Goal: Information Seeking & Learning: Learn about a topic

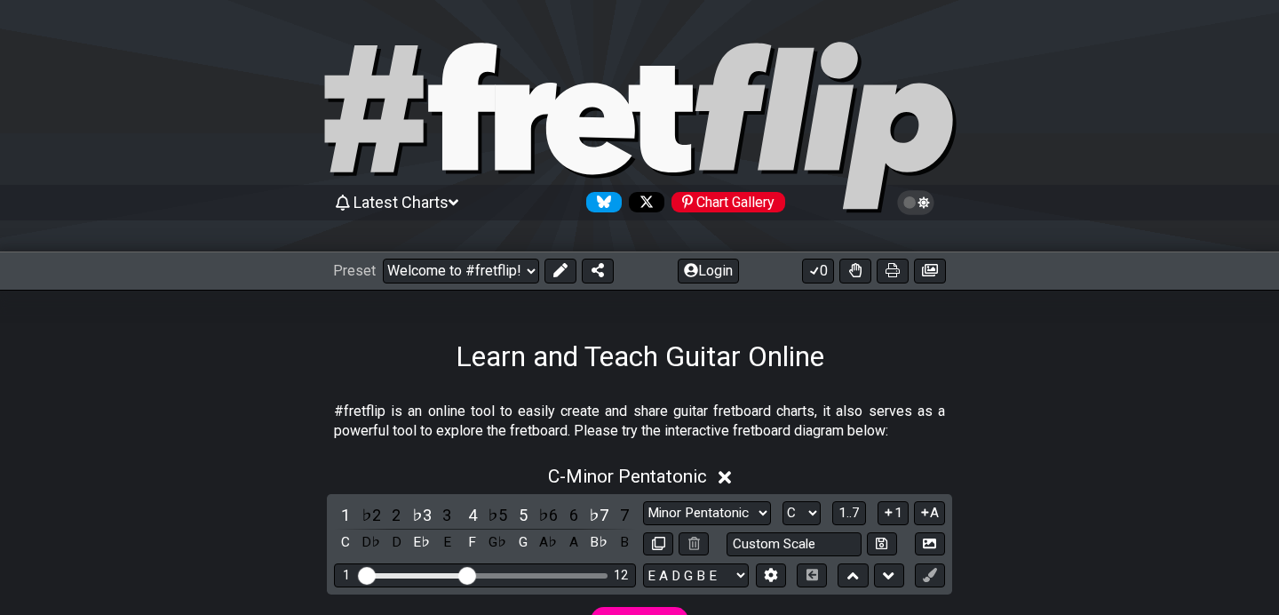
select select "/welcome"
select select "C"
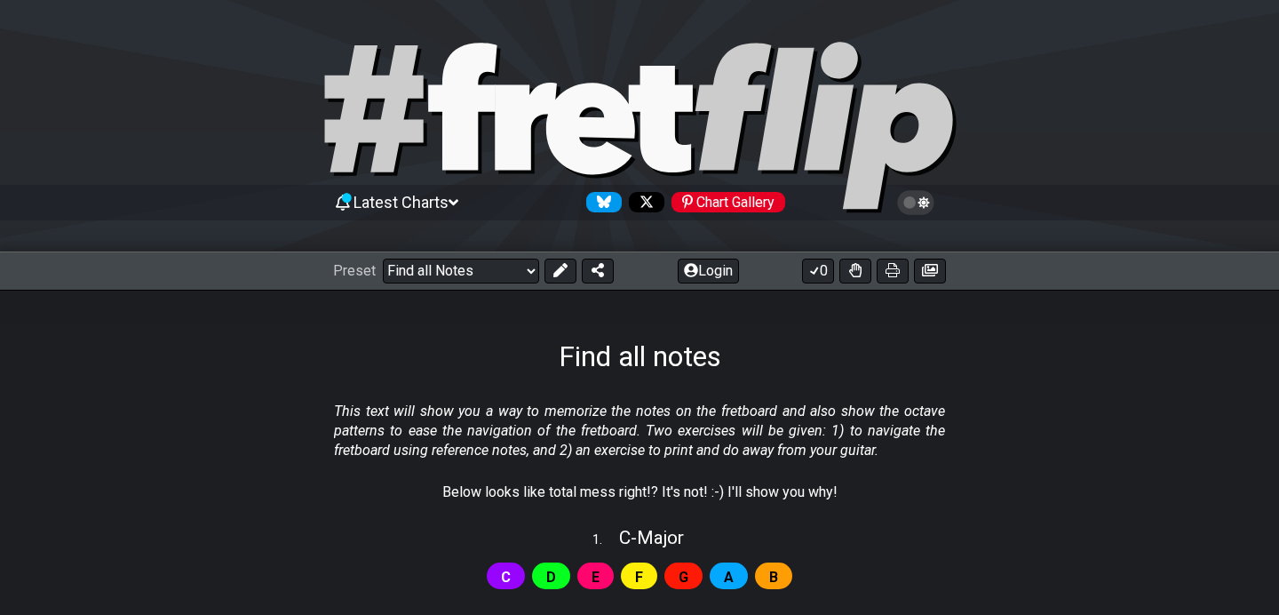
click at [449, 205] on span "Latest Charts" at bounding box center [401, 202] width 95 height 19
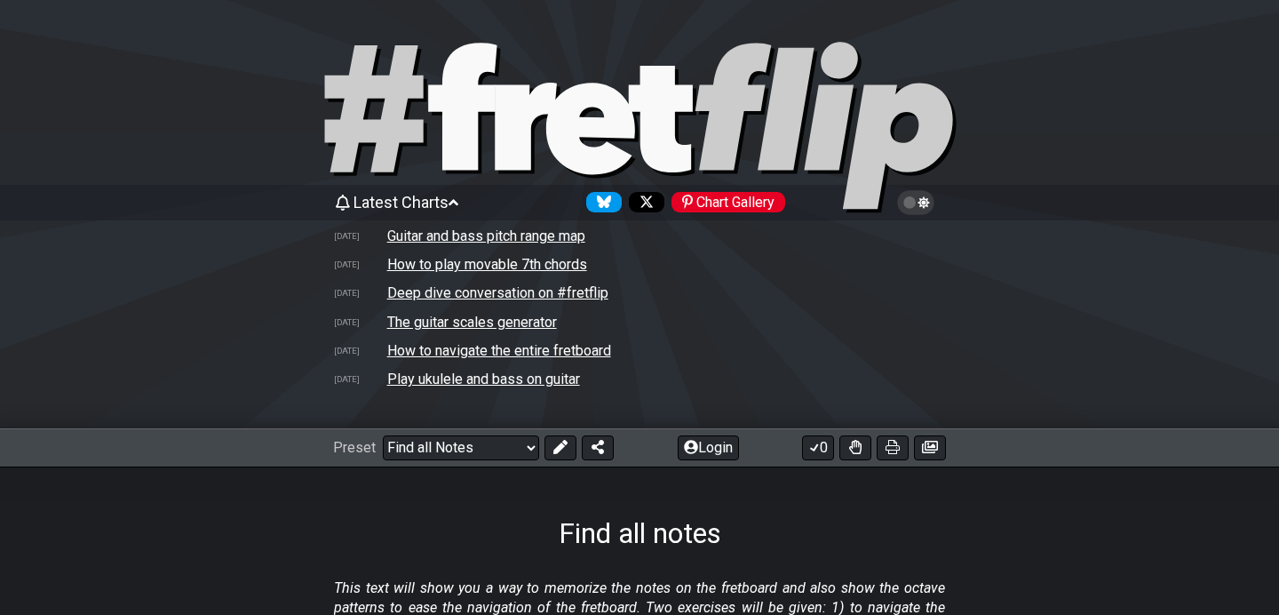
click at [449, 205] on span "Latest Charts" at bounding box center [401, 202] width 95 height 19
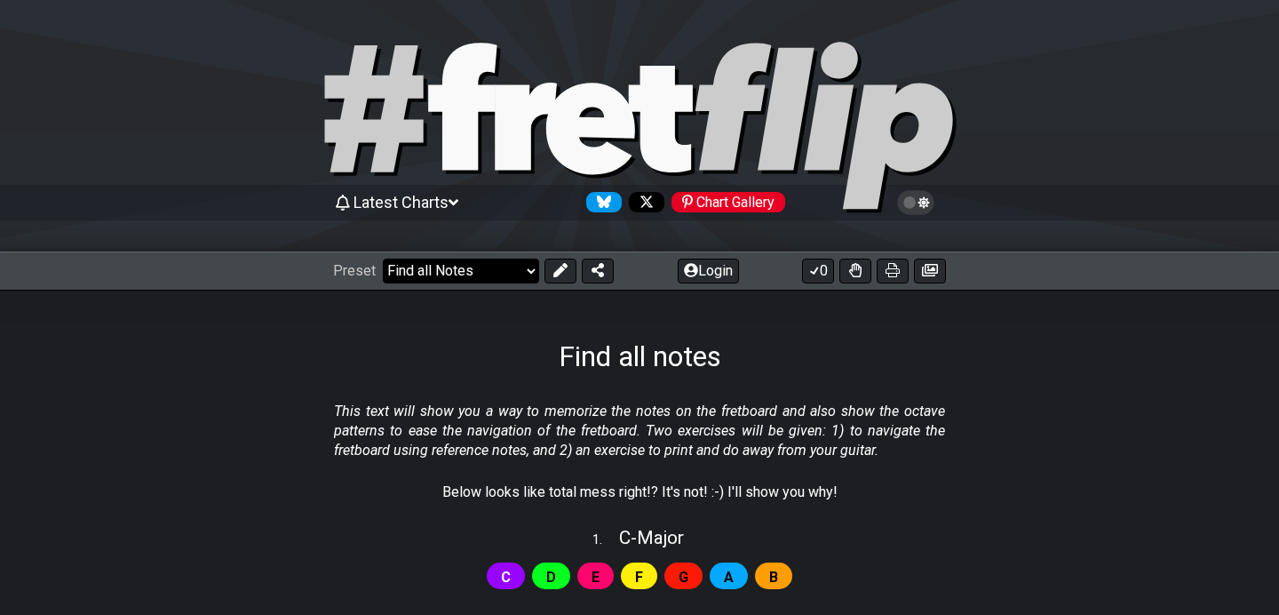
click at [440, 269] on select "Welcome to #fretflip! Initial Preset Custom Preset Minor Pentatonic Major Penta…" at bounding box center [461, 270] width 156 height 25
click at [509, 128] on icon at bounding box center [526, 126] width 62 height 87
select select "/welcome"
select select "C"
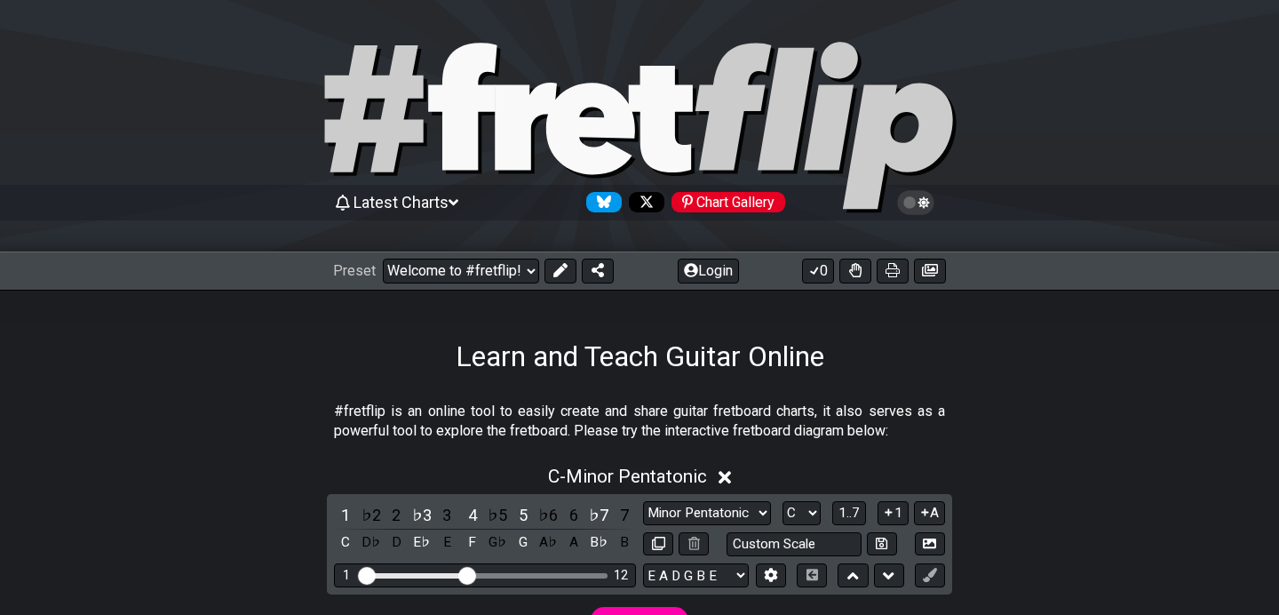
click at [405, 103] on icon at bounding box center [374, 108] width 99 height 127
click at [571, 123] on icon at bounding box center [590, 128] width 89 height 91
click at [723, 263] on button "Login" at bounding box center [708, 270] width 61 height 25
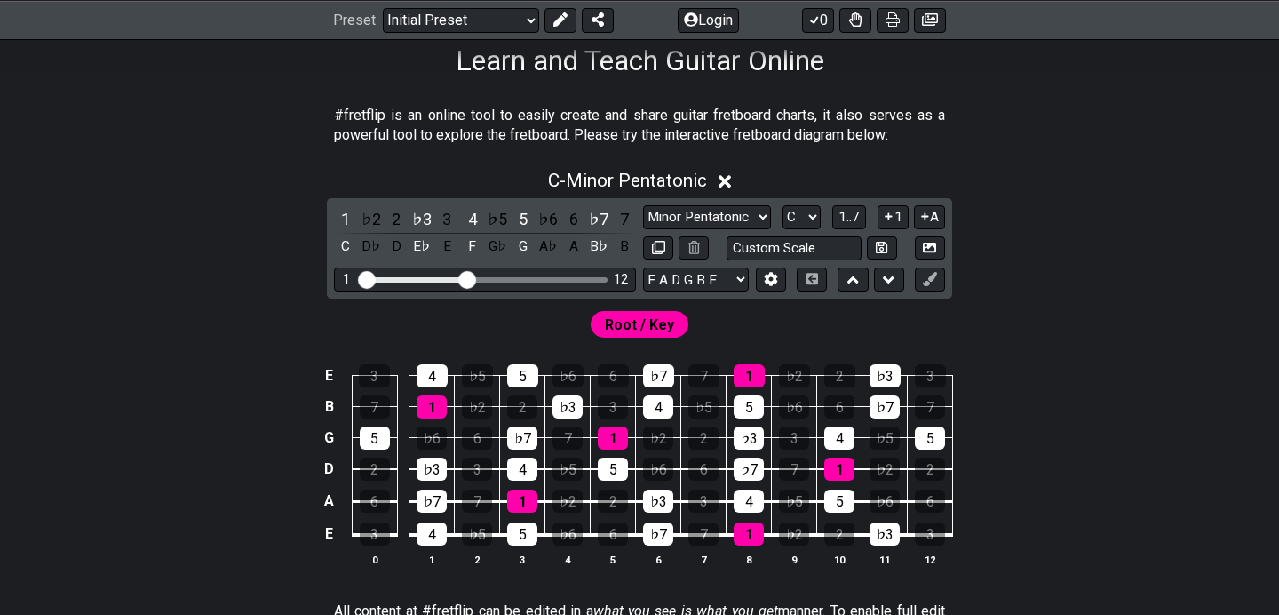
scroll to position [302, 0]
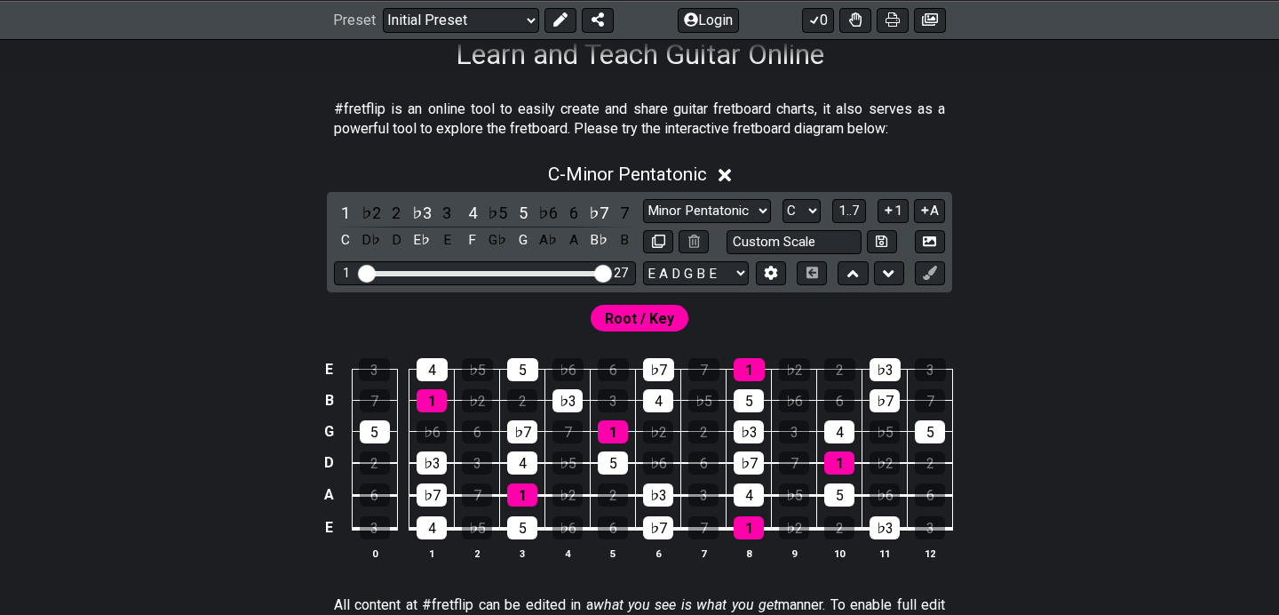
drag, startPoint x: 472, startPoint y: 277, endPoint x: 627, endPoint y: 281, distance: 155.5
click at [611, 272] on input "Visible fret range" at bounding box center [485, 272] width 252 height 0
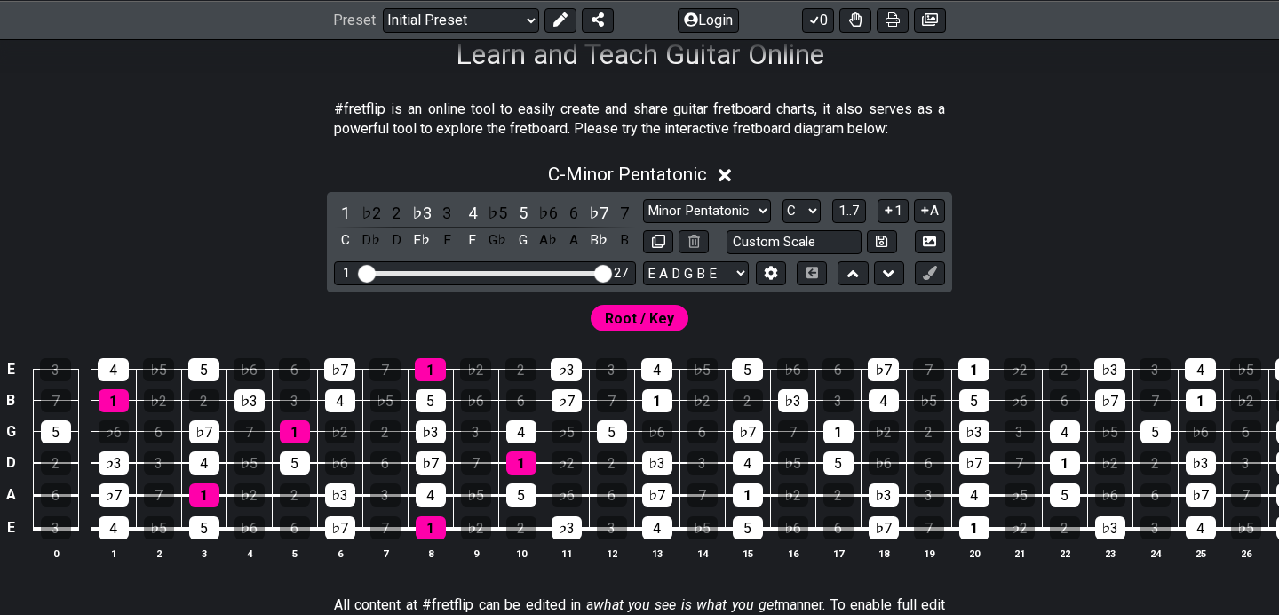
click at [564, 268] on div "1 27" at bounding box center [485, 273] width 302 height 24
click at [558, 273] on div "Visible fret range" at bounding box center [485, 273] width 246 height 5
click at [550, 271] on div "Visible fret range" at bounding box center [485, 273] width 246 height 5
drag, startPoint x: 595, startPoint y: 271, endPoint x: 541, endPoint y: 270, distance: 54.2
click at [541, 272] on input "Visible fret range" at bounding box center [485, 272] width 252 height 0
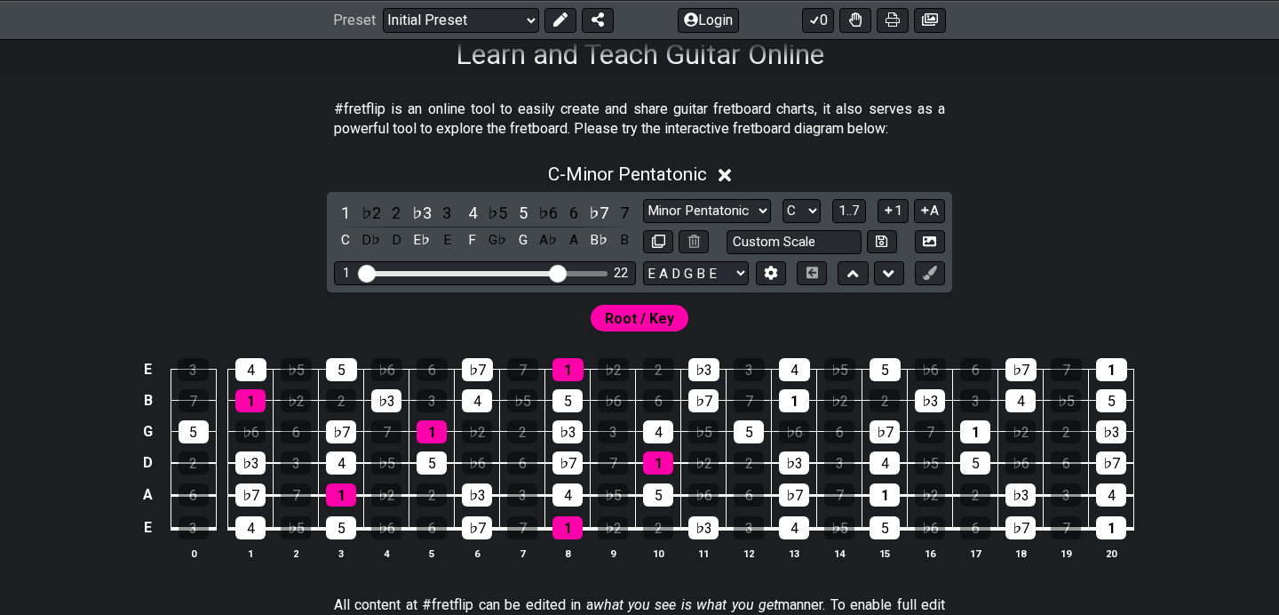
drag, startPoint x: 541, startPoint y: 270, endPoint x: 553, endPoint y: 272, distance: 12.6
click at [553, 272] on input "Visible fret range" at bounding box center [485, 272] width 252 height 0
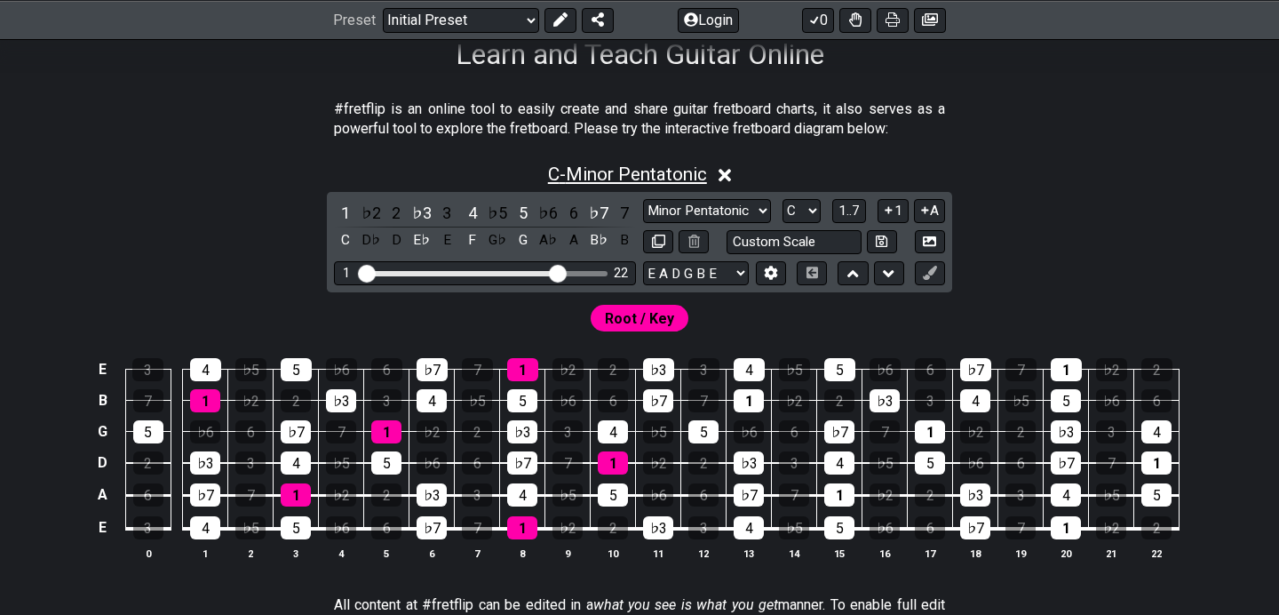
click at [557, 174] on span "C - Minor Pentatonic" at bounding box center [627, 173] width 159 height 21
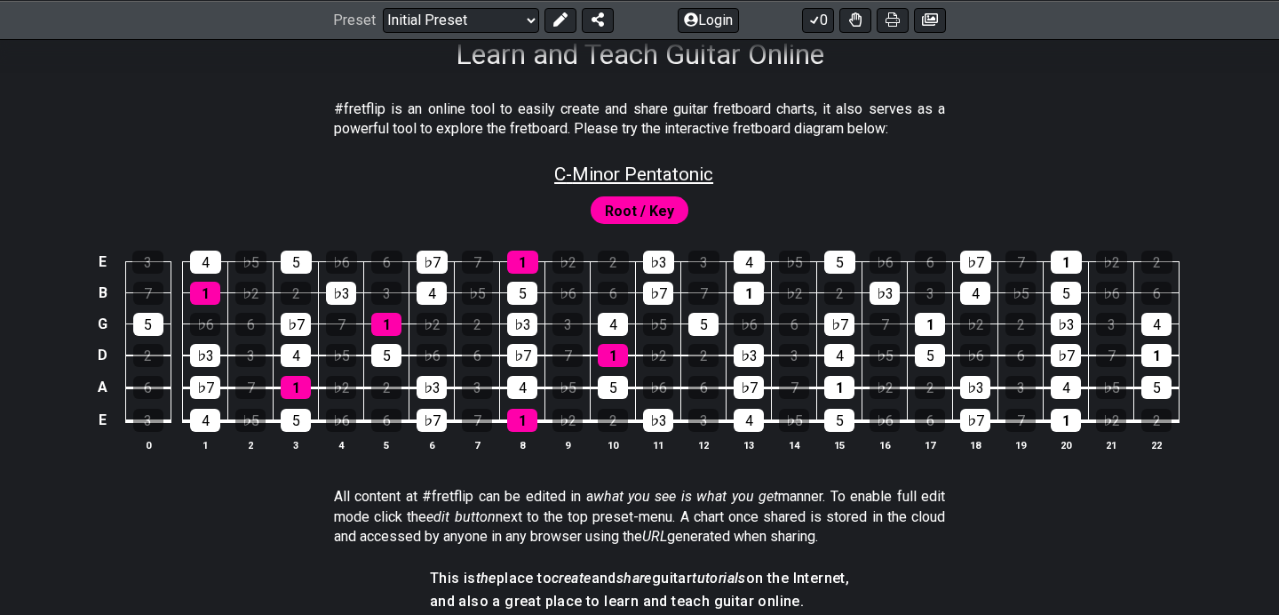
click at [567, 170] on span "C - Minor Pentatonic" at bounding box center [633, 173] width 159 height 21
select select "C"
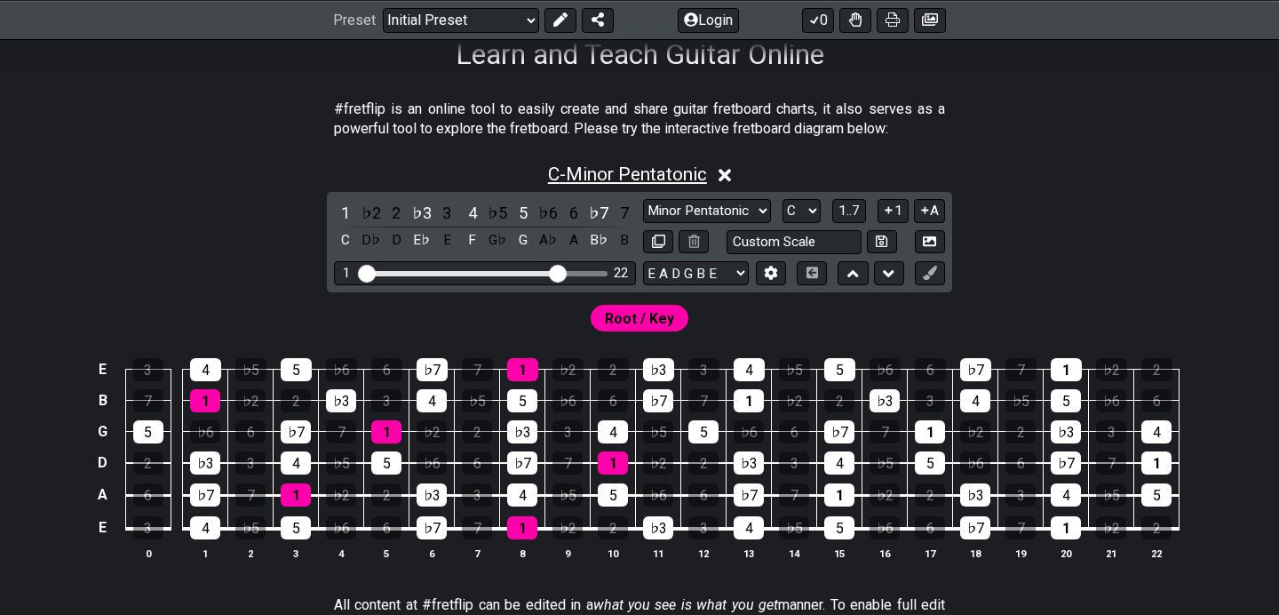
click at [567, 170] on span "C - Minor Pentatonic" at bounding box center [627, 173] width 159 height 21
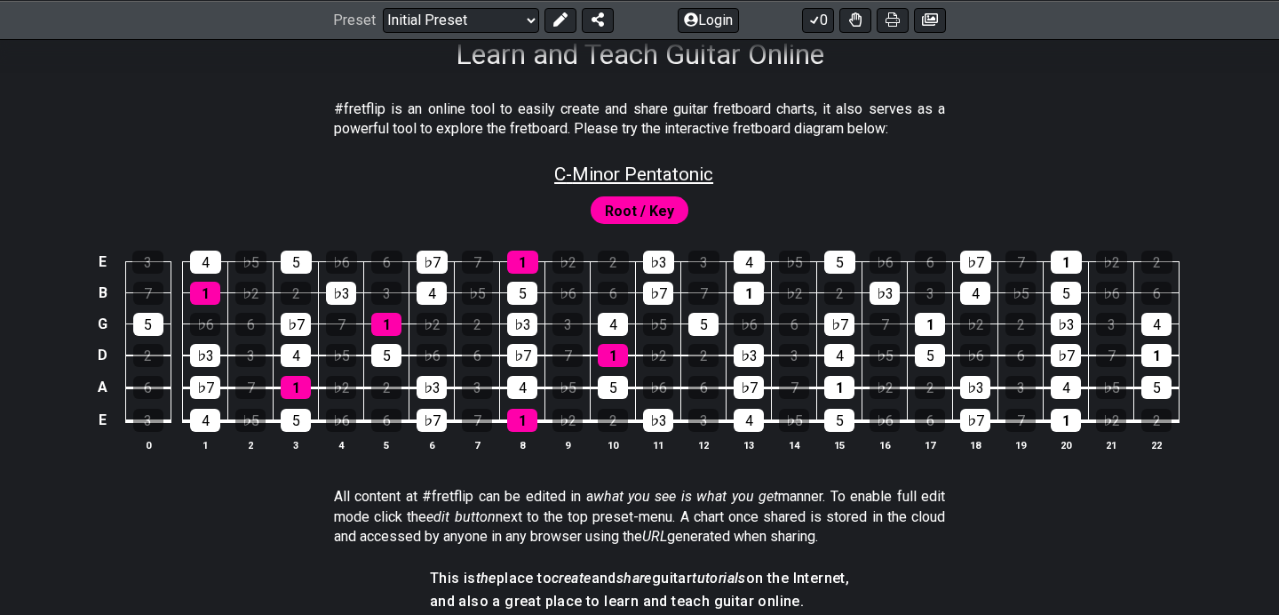
click at [567, 170] on span "C - Minor Pentatonic" at bounding box center [633, 173] width 159 height 21
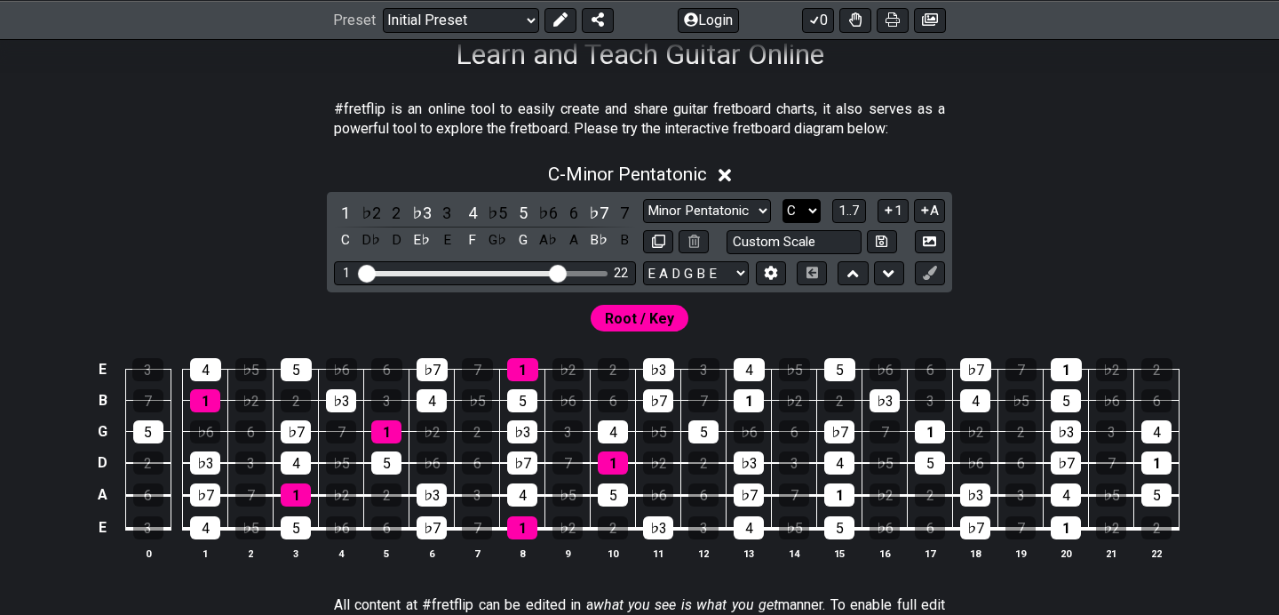
click at [798, 211] on select "A♭ A A♯ B♭ B C C♯ D♭ D D♯ E♭ E F F♯ G♭ G G♯" at bounding box center [802, 211] width 38 height 24
select select "A"
click at [783, 199] on select "A♭ A A♯ B♭ B C C♯ D♭ D D♯ E♭ E F F♯ G♭ G G♯" at bounding box center [802, 211] width 38 height 24
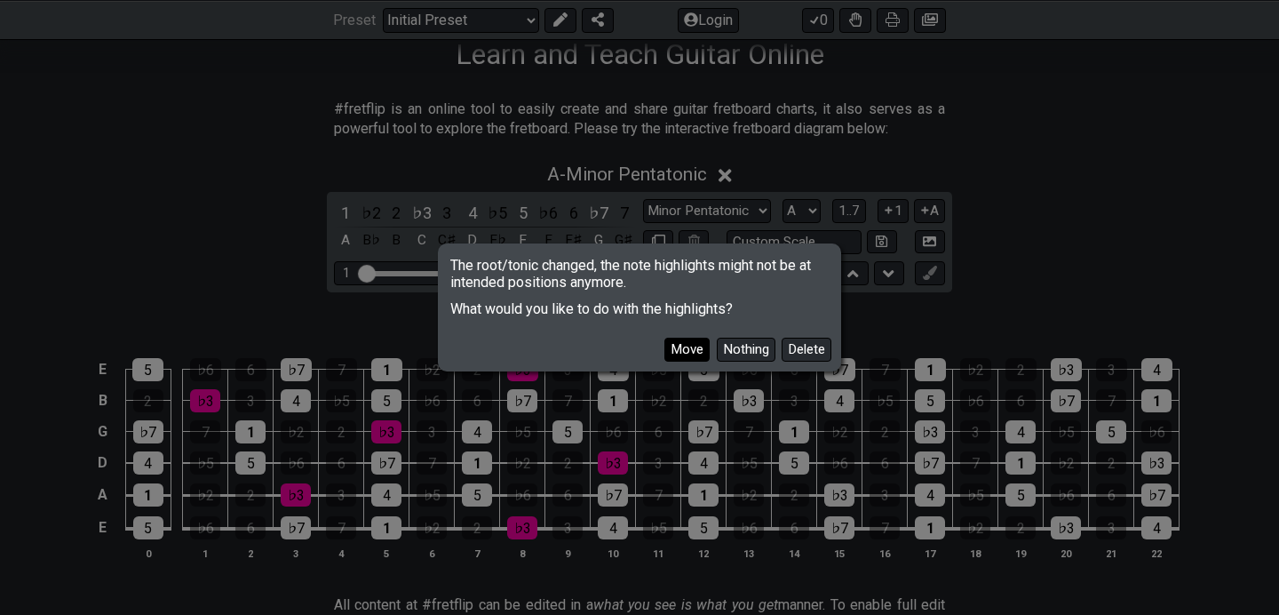
click at [686, 346] on button "Move" at bounding box center [686, 350] width 45 height 24
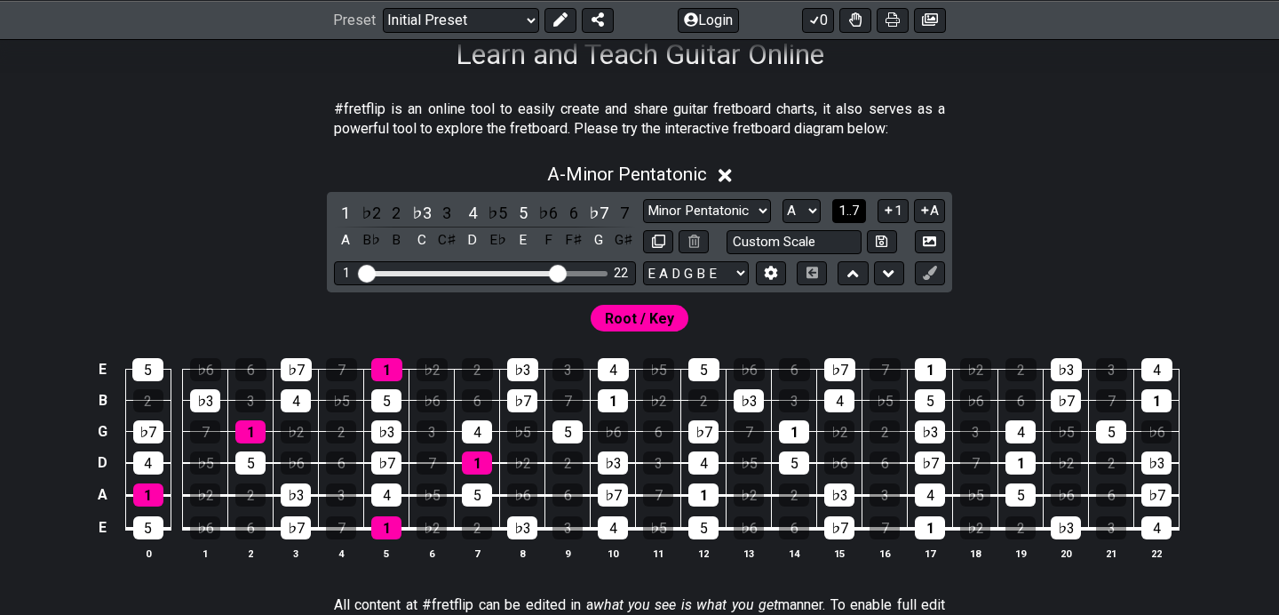
click at [850, 208] on span "1..7" at bounding box center [848, 211] width 21 height 16
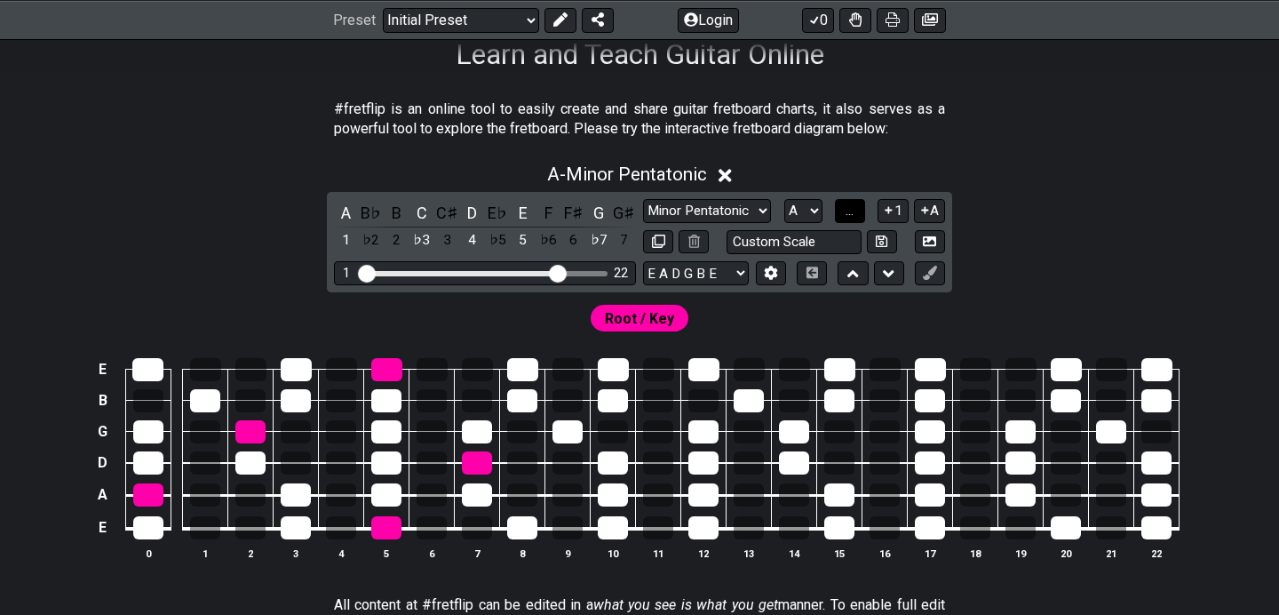
click at [850, 208] on span "..." at bounding box center [850, 211] width 8 height 16
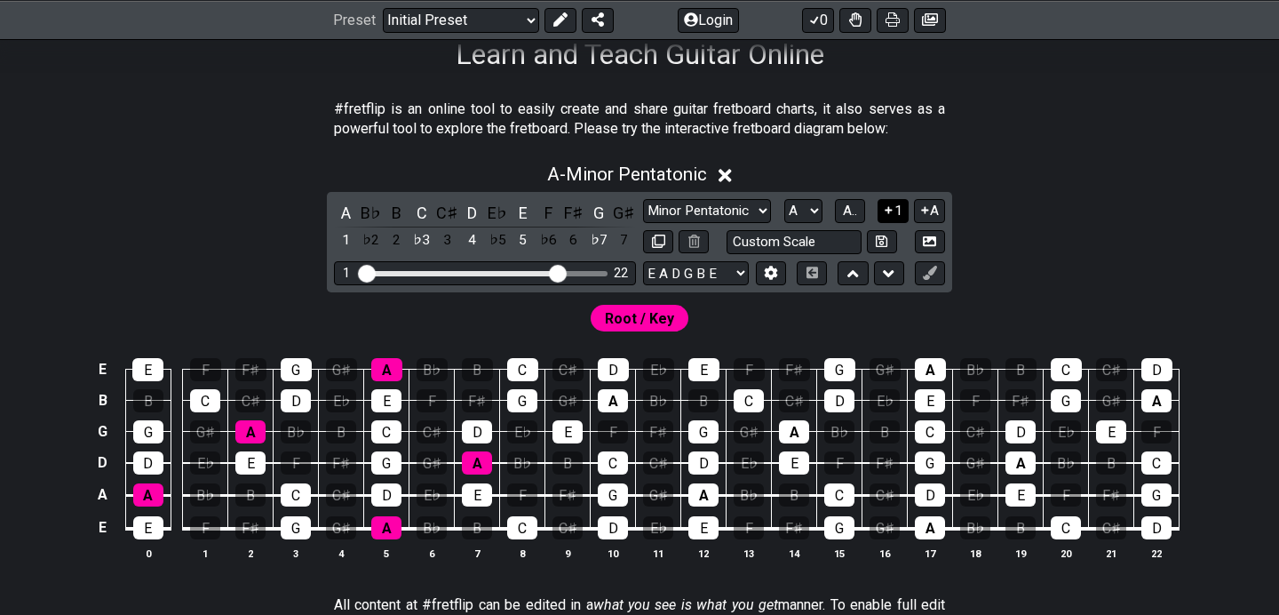
click at [892, 217] on button "1" at bounding box center [893, 211] width 30 height 24
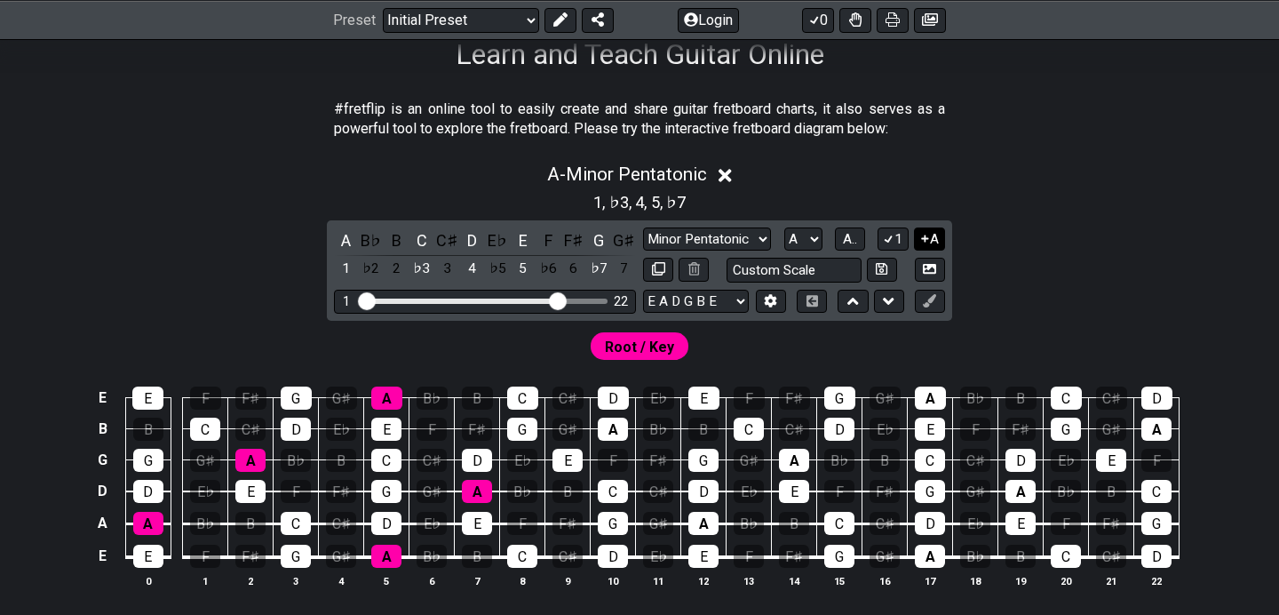
click at [918, 236] on icon at bounding box center [925, 238] width 17 height 13
click at [926, 236] on icon at bounding box center [925, 239] width 10 height 8
click at [894, 239] on button "1" at bounding box center [893, 239] width 30 height 24
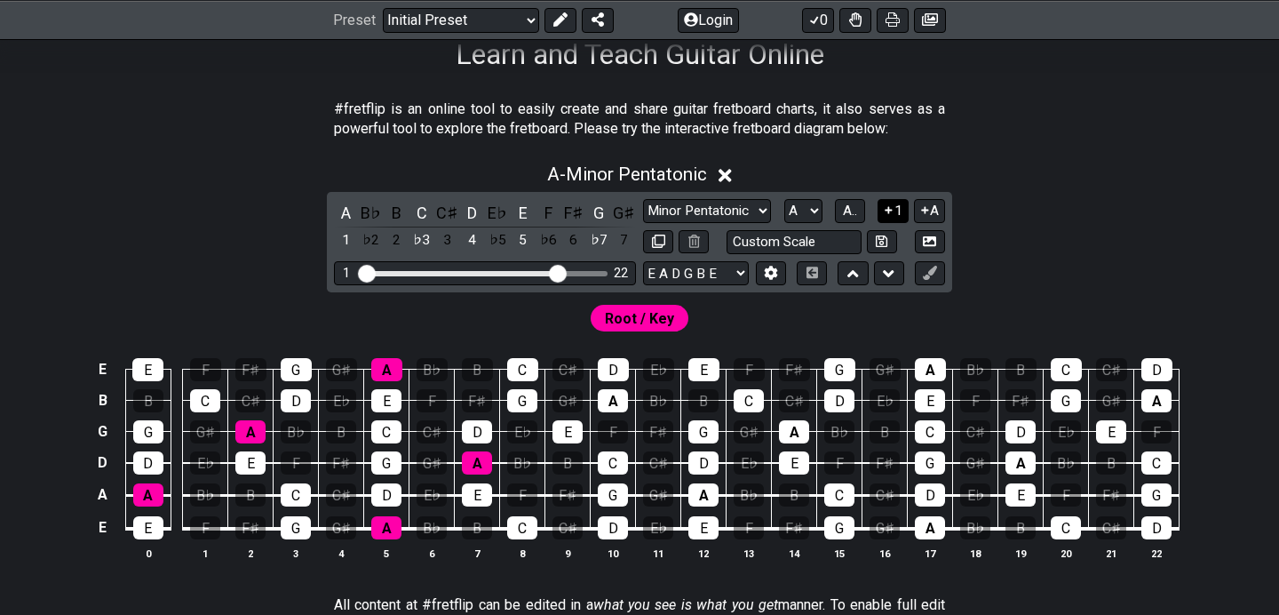
click at [895, 216] on button "1" at bounding box center [893, 211] width 30 height 24
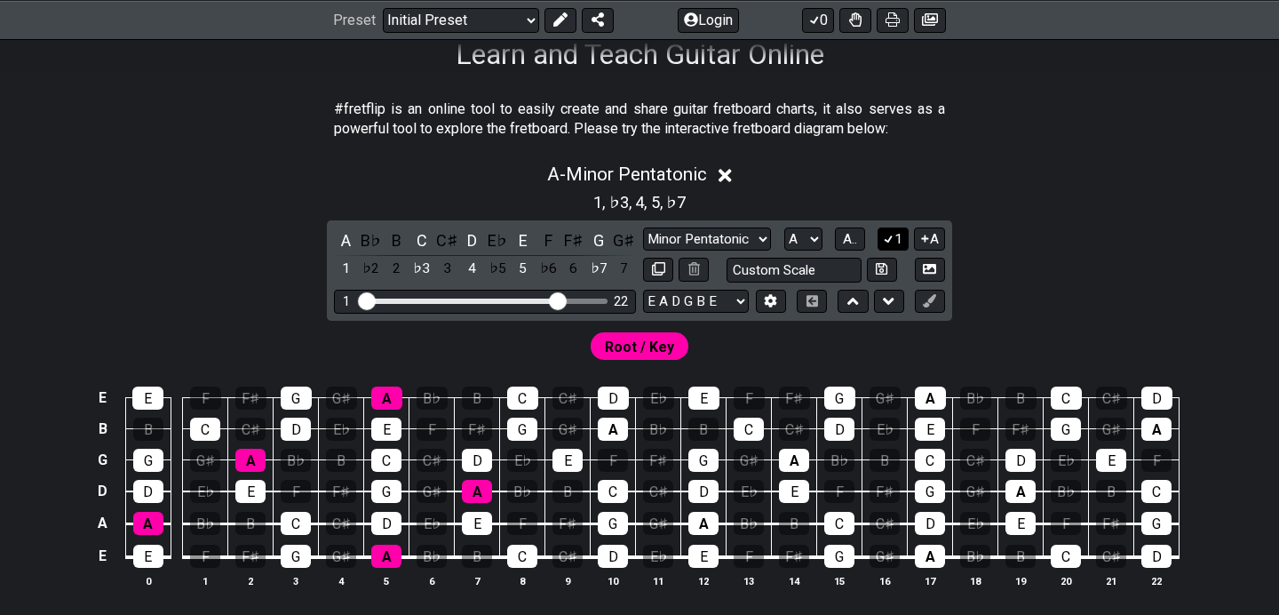
click at [895, 234] on button "1" at bounding box center [893, 239] width 30 height 24
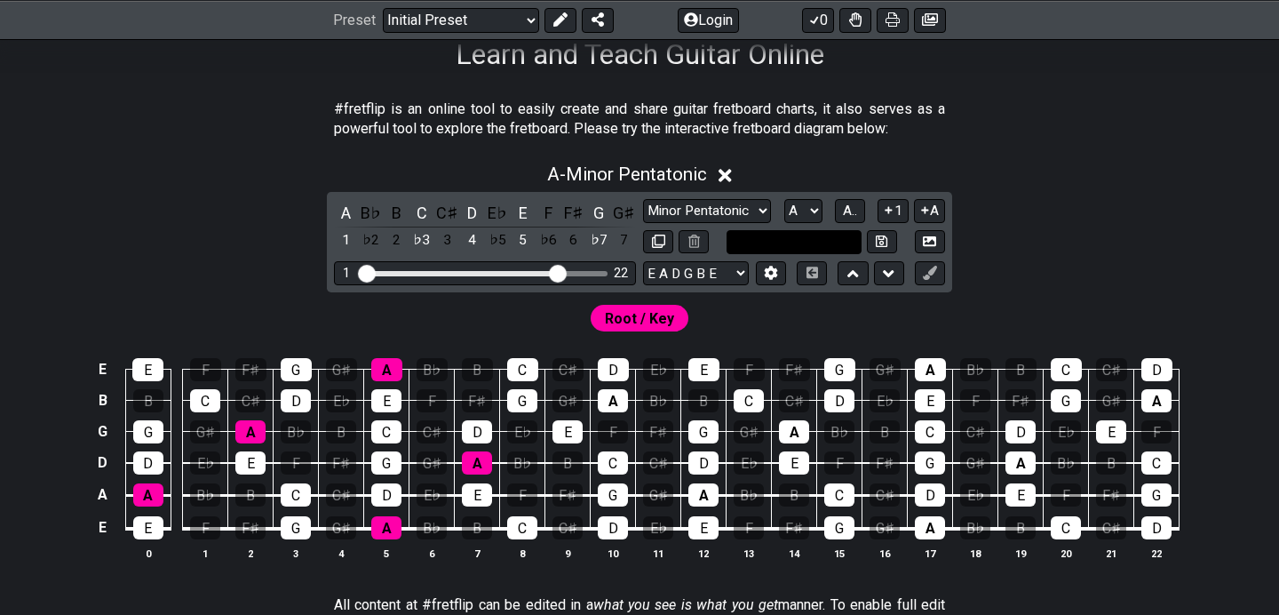
click at [838, 237] on input "text" at bounding box center [794, 242] width 135 height 24
type input "Custom Scale"
click at [1049, 250] on div "A - Minor Pentatonic A B♭ B C C♯ D E♭ E F F♯ G G♯ 1 ♭2 2 ♭3 3 4 ♭5 5 ♭6 6 ♭7 7 …" at bounding box center [639, 369] width 1279 height 432
click at [376, 243] on div "♭2" at bounding box center [371, 240] width 23 height 24
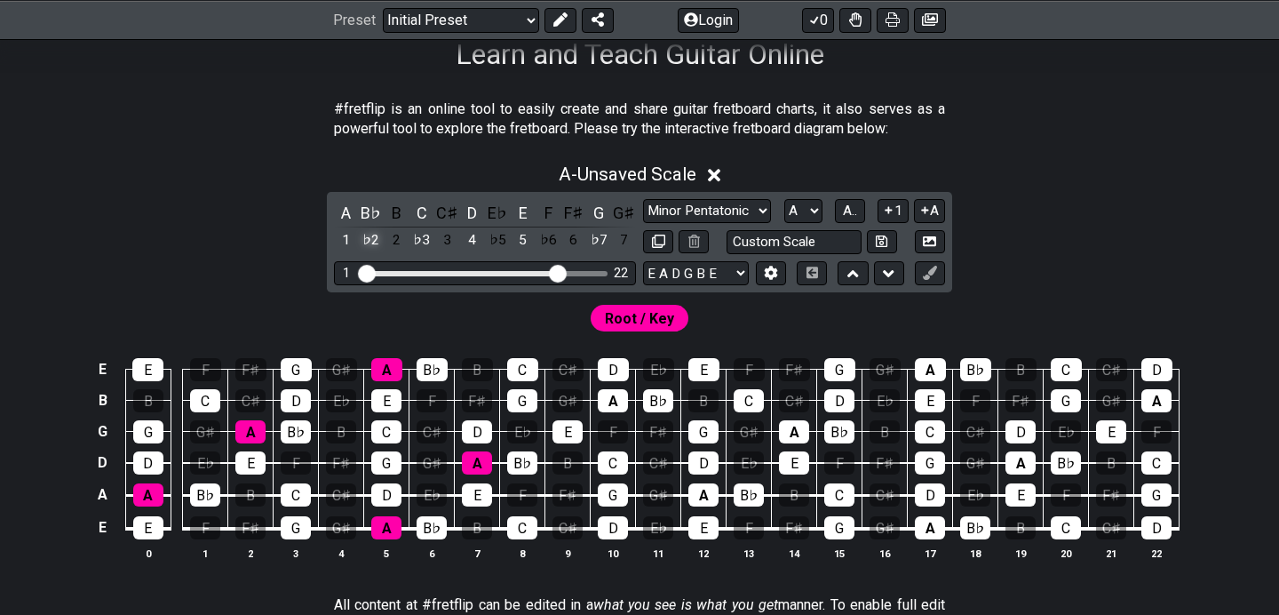
click at [375, 243] on div "♭2" at bounding box center [371, 240] width 23 height 24
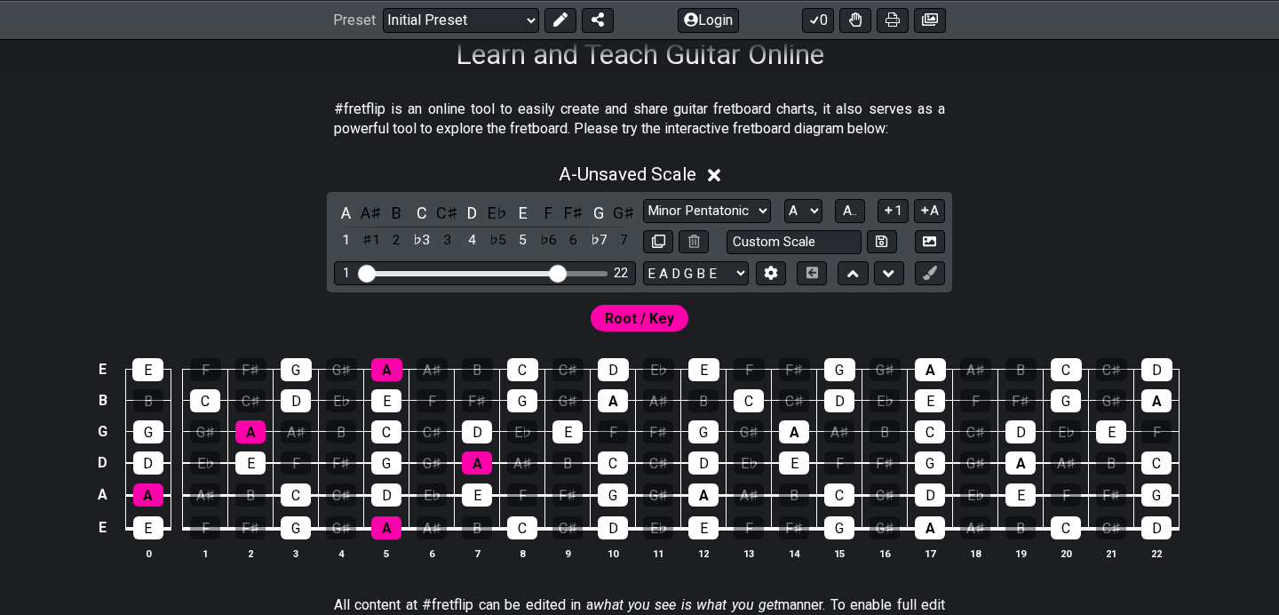
click at [659, 320] on span "Root / Key" at bounding box center [639, 319] width 69 height 26
click at [737, 209] on select "Minor Pentatonic Click to edit Minor Pentatonic Major Pentatonic Minor Blues Ma…" at bounding box center [707, 211] width 128 height 24
click at [643, 199] on select "Minor Pentatonic Click to edit Minor Pentatonic Major Pentatonic Minor Blues Ma…" at bounding box center [707, 211] width 128 height 24
click at [737, 209] on select "Minor Pentatonic Click to edit Minor Pentatonic Major Pentatonic Minor Blues Ma…" at bounding box center [707, 211] width 128 height 24
click at [643, 199] on select "Minor Pentatonic Click to edit Minor Pentatonic Major Pentatonic Minor Blues Ma…" at bounding box center [707, 211] width 128 height 24
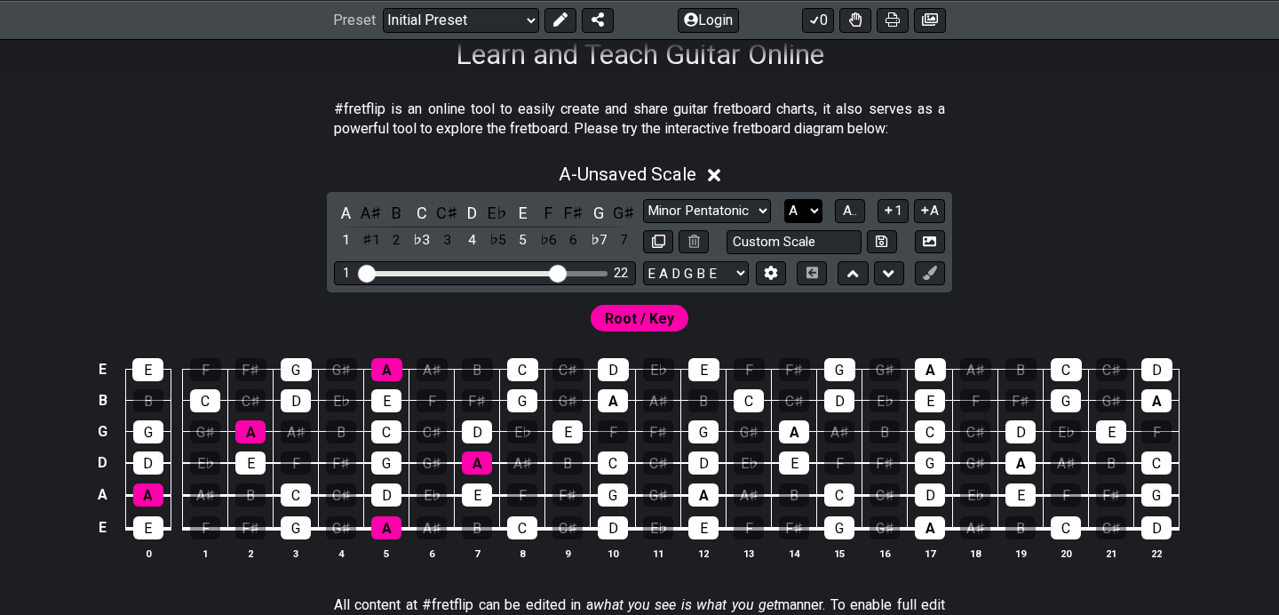
click at [797, 211] on select "A♭ A A♯ B♭ B C C♯ D♭ D D♯ E♭ E F F♯ G♭ G G♯" at bounding box center [803, 211] width 38 height 24
click at [784, 199] on select "A♭ A A♯ B♭ B C C♯ D♭ D D♯ E♭ E F F♯ G♭ G G♯" at bounding box center [803, 211] width 38 height 24
click at [836, 212] on button "A.." at bounding box center [850, 211] width 30 height 24
click at [849, 212] on span "1..7" at bounding box center [848, 211] width 21 height 16
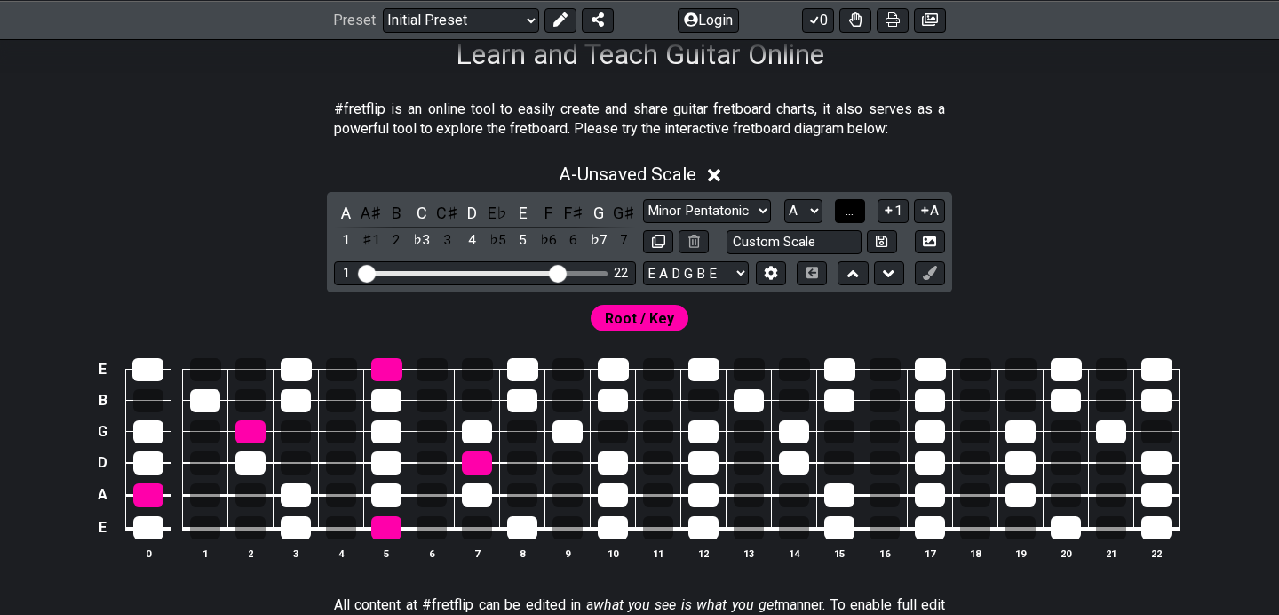
click at [850, 212] on span "..." at bounding box center [850, 211] width 8 height 16
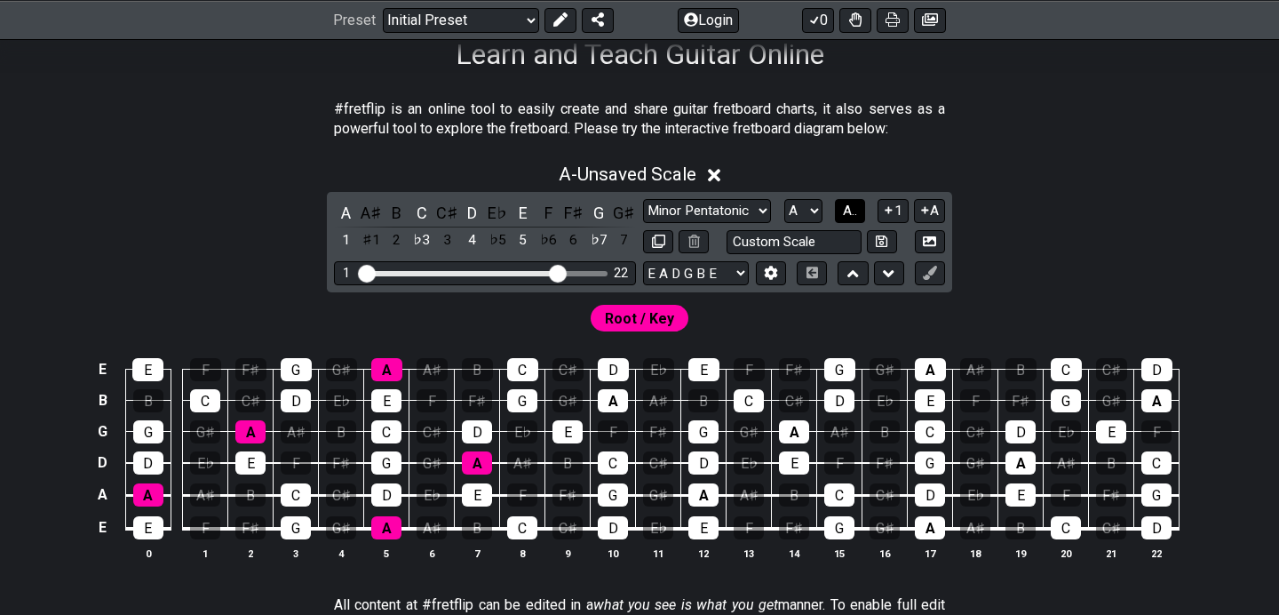
click at [850, 212] on span "A.." at bounding box center [850, 211] width 14 height 16
click at [854, 216] on span "1..7" at bounding box center [848, 211] width 21 height 16
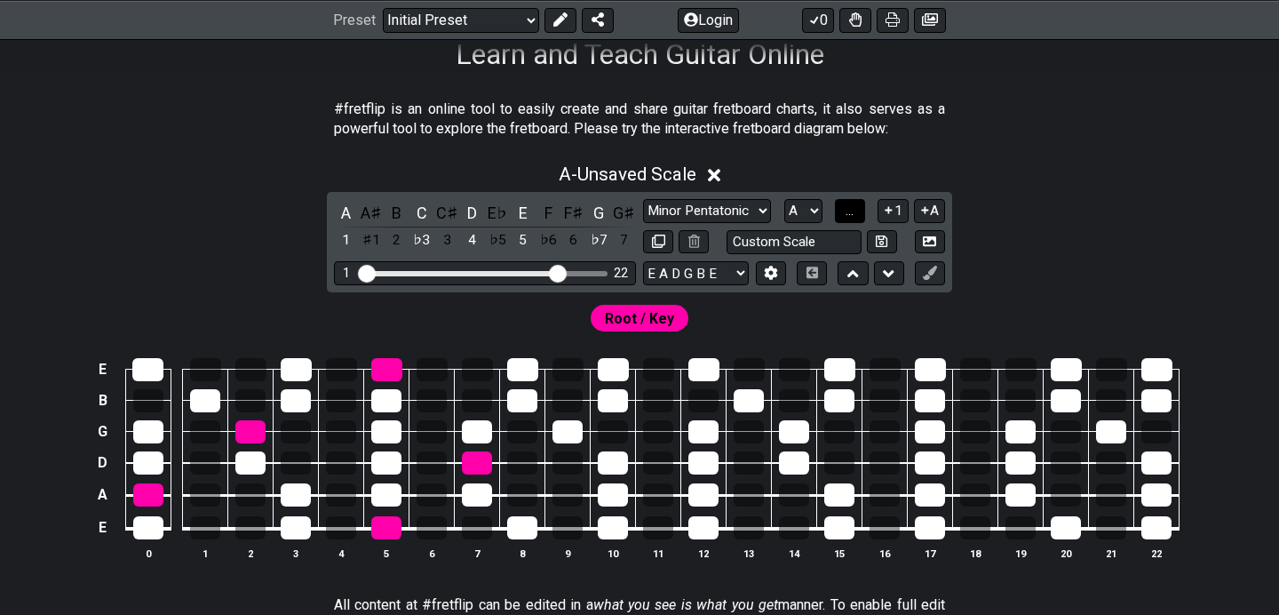
click at [854, 216] on span "..." at bounding box center [850, 211] width 8 height 16
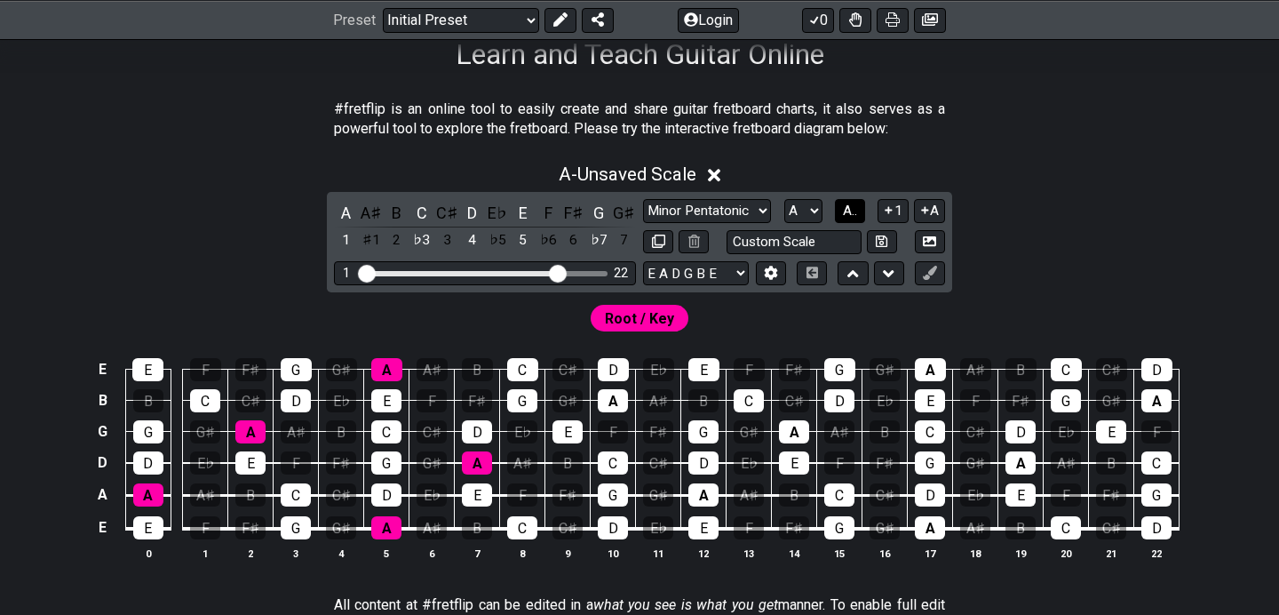
click at [854, 216] on span "A.." at bounding box center [850, 211] width 14 height 16
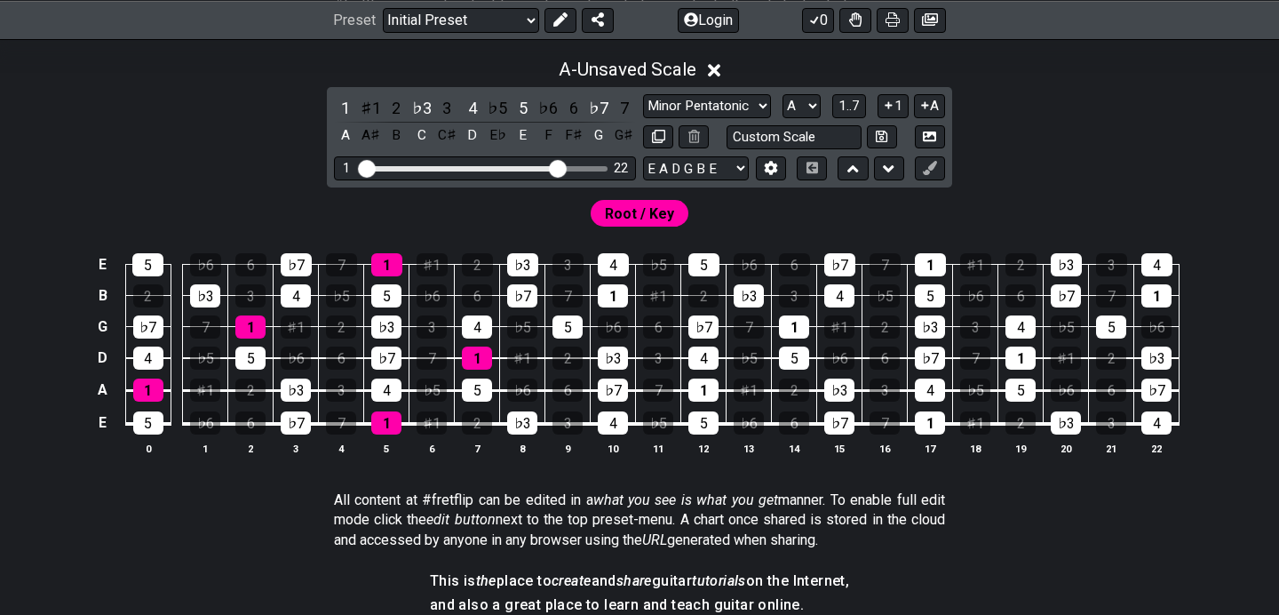
scroll to position [409, 0]
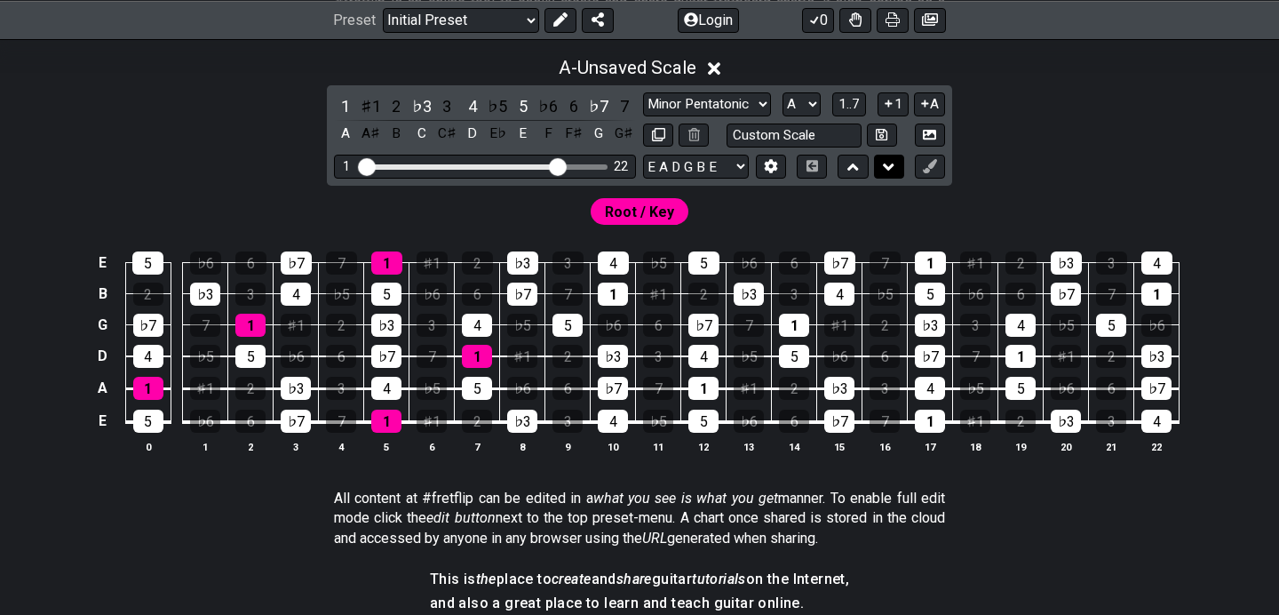
click at [891, 170] on icon at bounding box center [889, 167] width 12 height 18
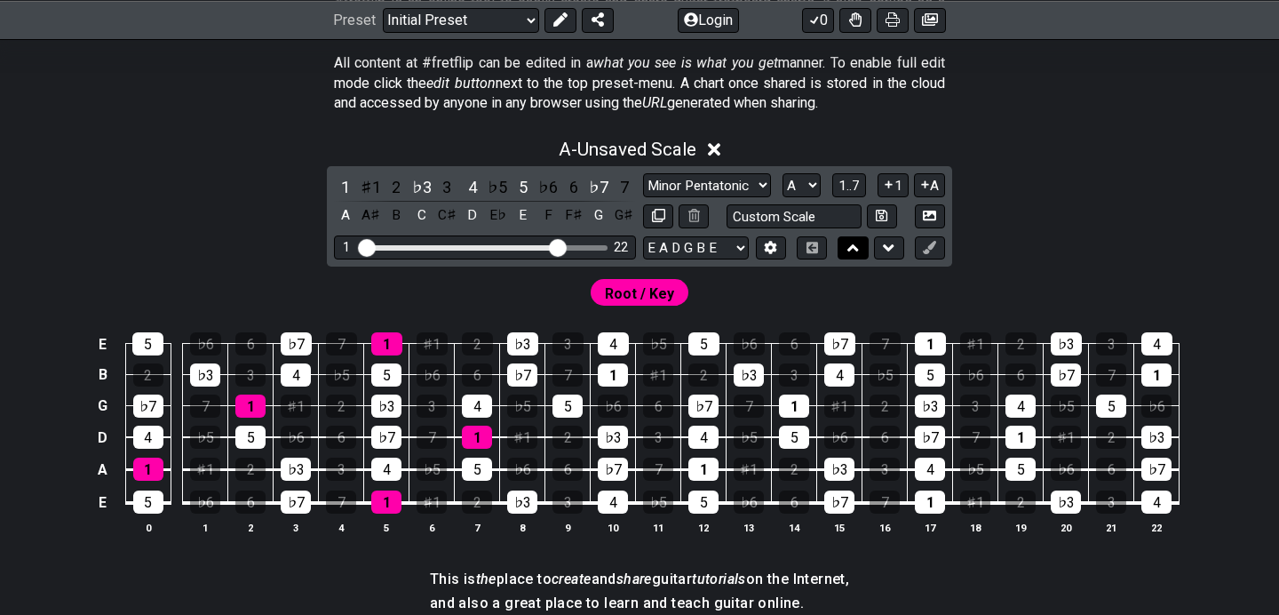
click at [858, 243] on icon at bounding box center [853, 248] width 12 height 18
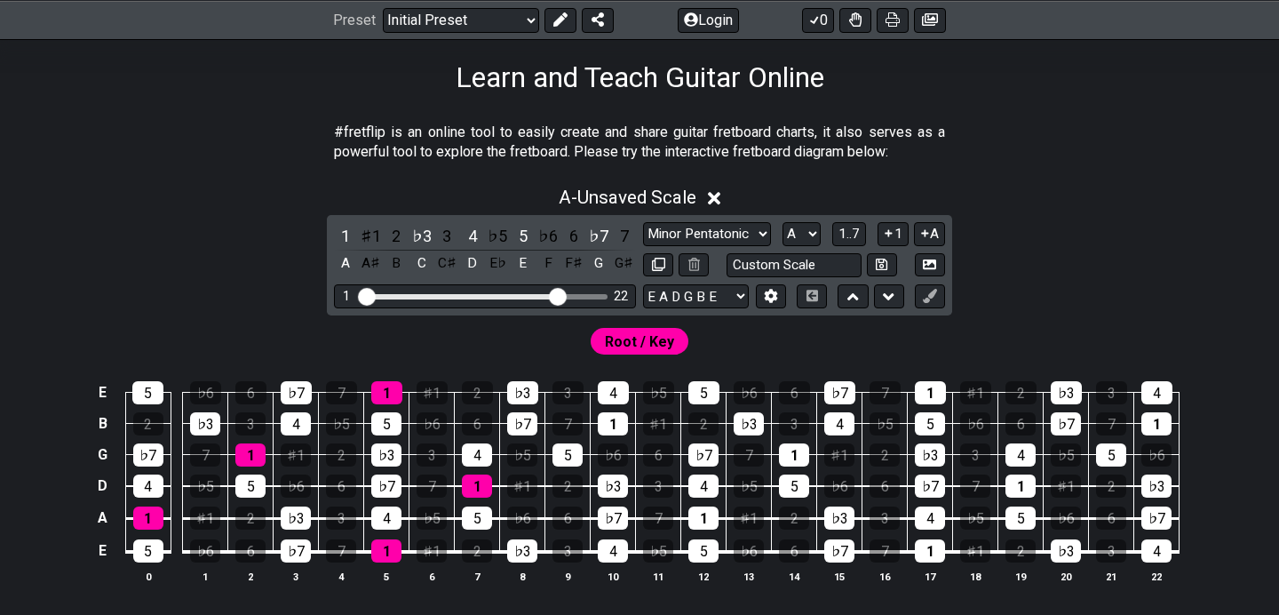
scroll to position [284, 0]
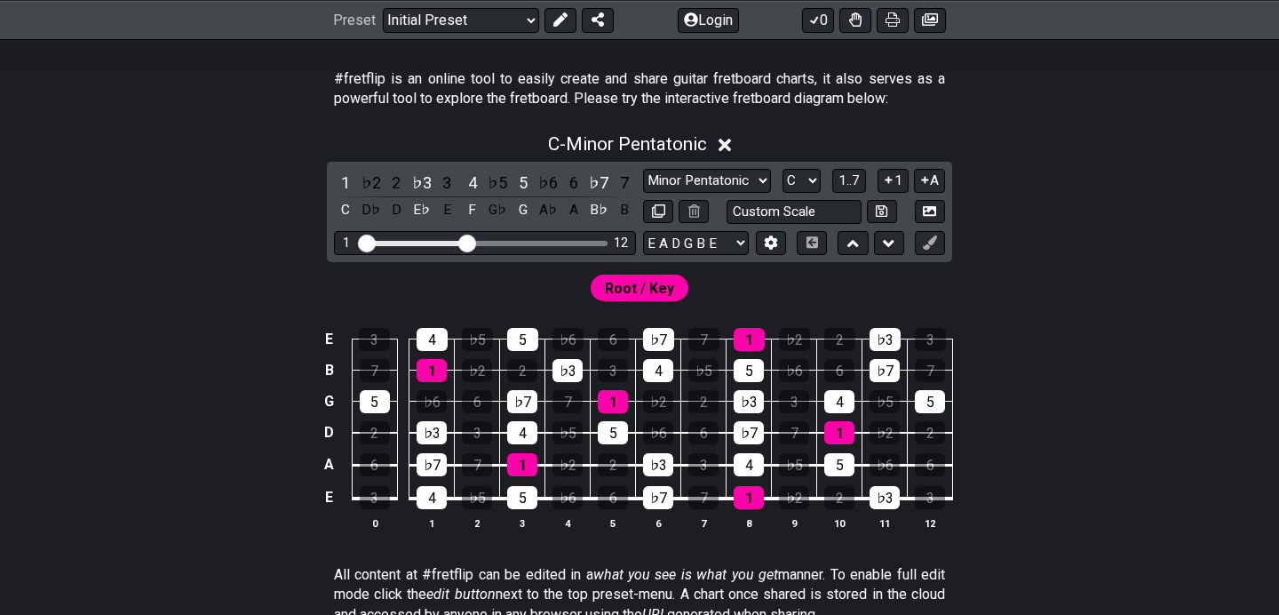
scroll to position [343, 0]
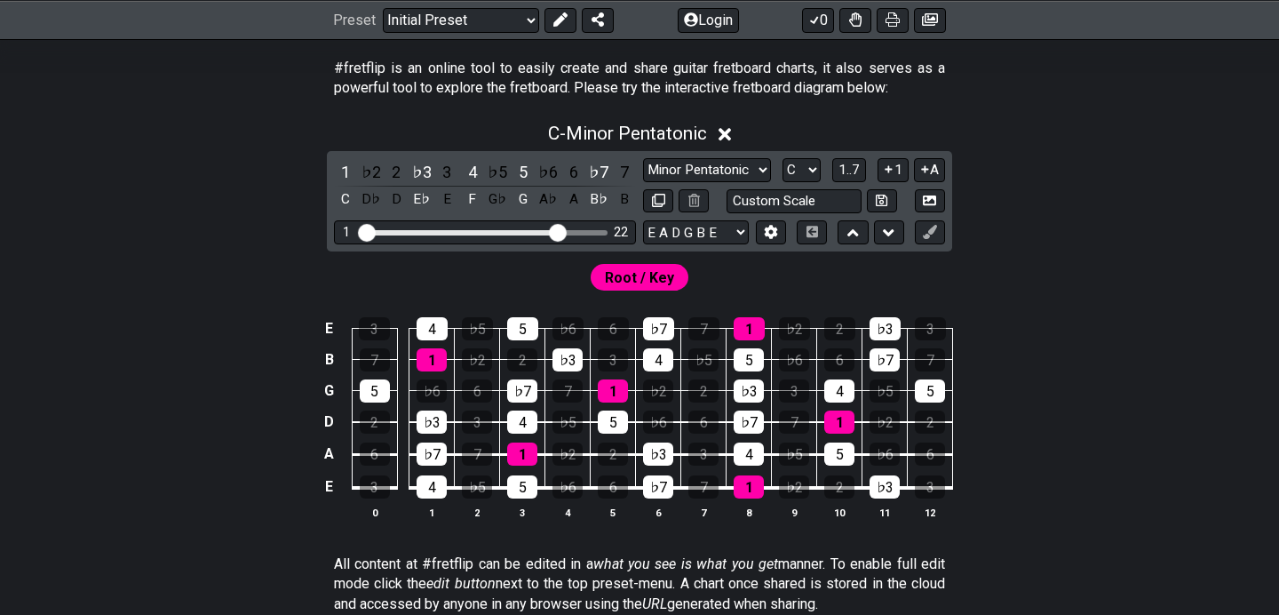
drag, startPoint x: 468, startPoint y: 231, endPoint x: 554, endPoint y: 230, distance: 86.2
click at [554, 231] on input "Visible fret range" at bounding box center [485, 231] width 252 height 0
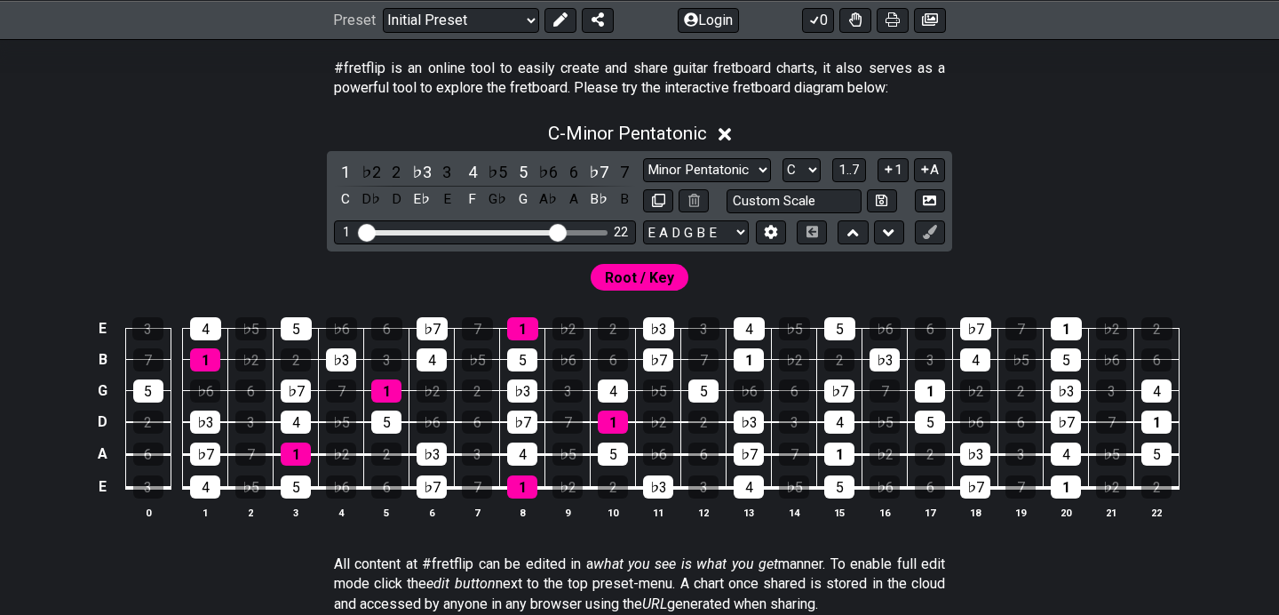
click at [624, 279] on span "Root / Key" at bounding box center [639, 278] width 69 height 26
click at [753, 362] on div "1" at bounding box center [749, 359] width 30 height 23
click at [658, 280] on span "Root / Key" at bounding box center [639, 278] width 69 height 26
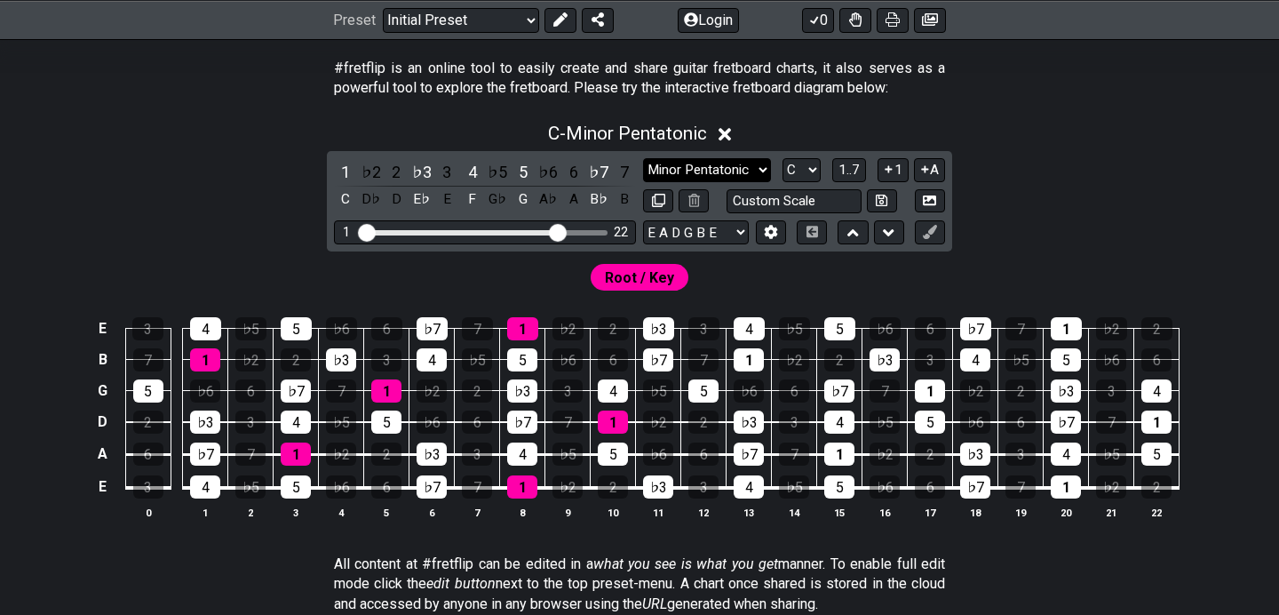
click at [752, 175] on select "Minor Pentatonic Click to edit Minor Pentatonic Major Pentatonic Minor Blues Ma…" at bounding box center [707, 170] width 128 height 24
click at [643, 158] on select "Minor Pentatonic Click to edit Minor Pentatonic Major Pentatonic Minor Blues Ma…" at bounding box center [707, 170] width 128 height 24
click at [813, 170] on select "A♭ A A♯ B♭ B C C♯ D♭ D D♯ E♭ E F F♯ G♭ G G♯" at bounding box center [802, 170] width 38 height 24
select select "A"
click at [783, 158] on select "A♭ A A♯ B♭ B C C♯ D♭ D D♯ E♭ E F F♯ G♭ G G♯" at bounding box center [802, 170] width 38 height 24
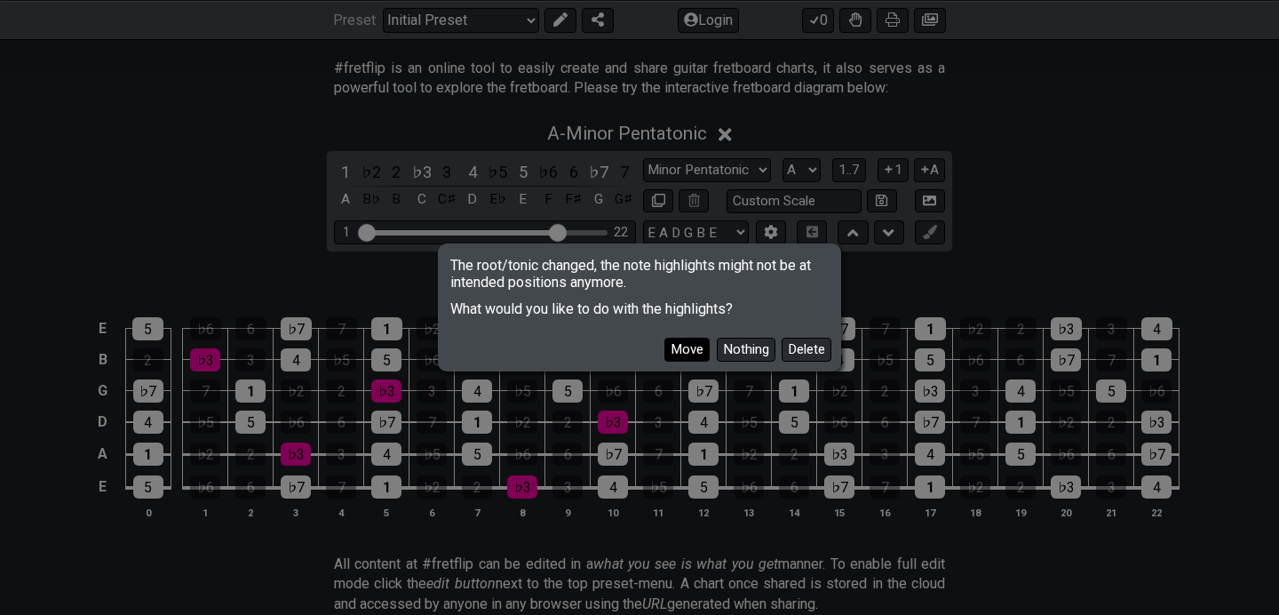
click at [692, 349] on button "Move" at bounding box center [686, 350] width 45 height 24
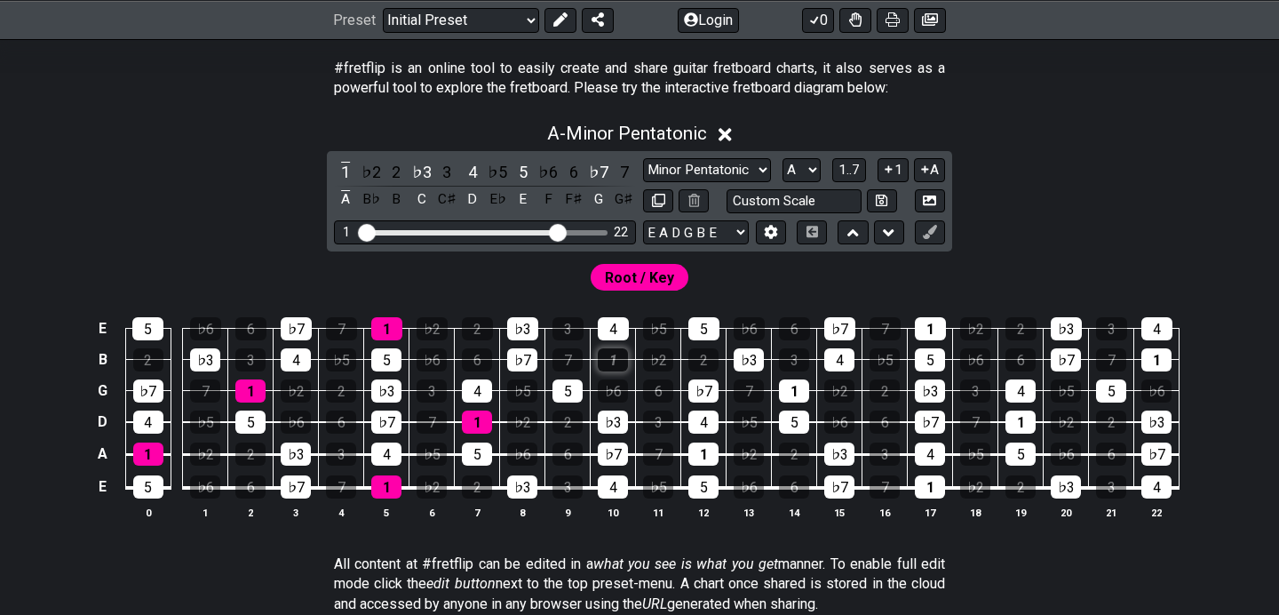
click at [608, 361] on div "1" at bounding box center [613, 359] width 30 height 23
click at [618, 361] on div "1" at bounding box center [613, 359] width 30 height 23
click at [349, 177] on div "1" at bounding box center [345, 172] width 23 height 24
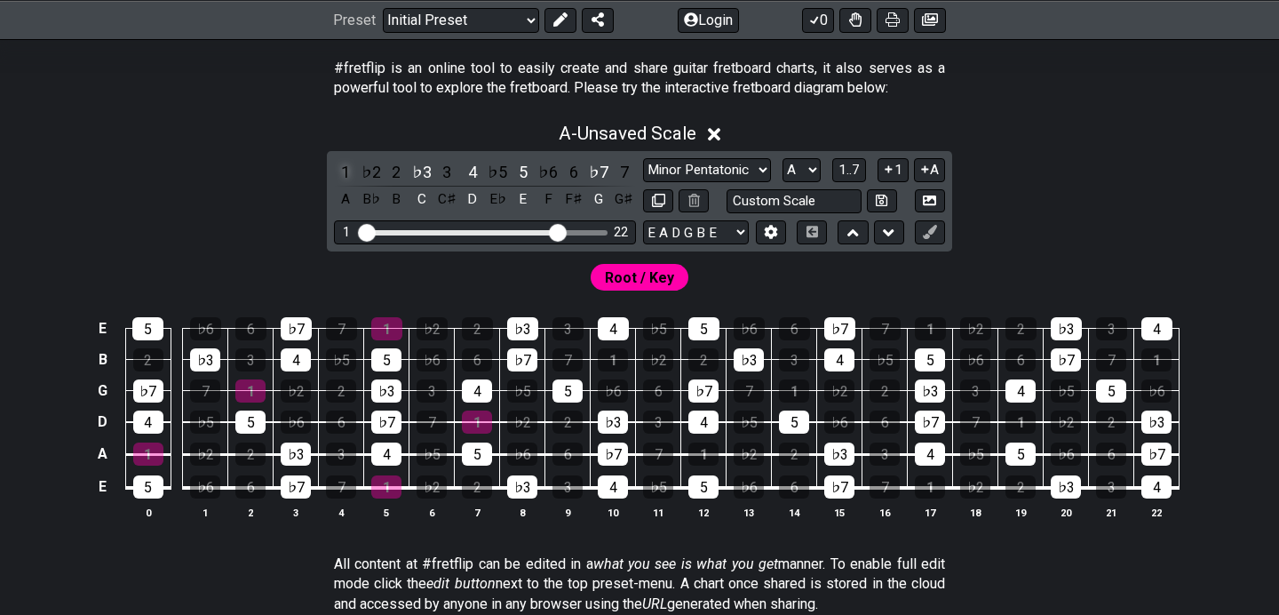
click at [349, 176] on div "1" at bounding box center [345, 172] width 23 height 24
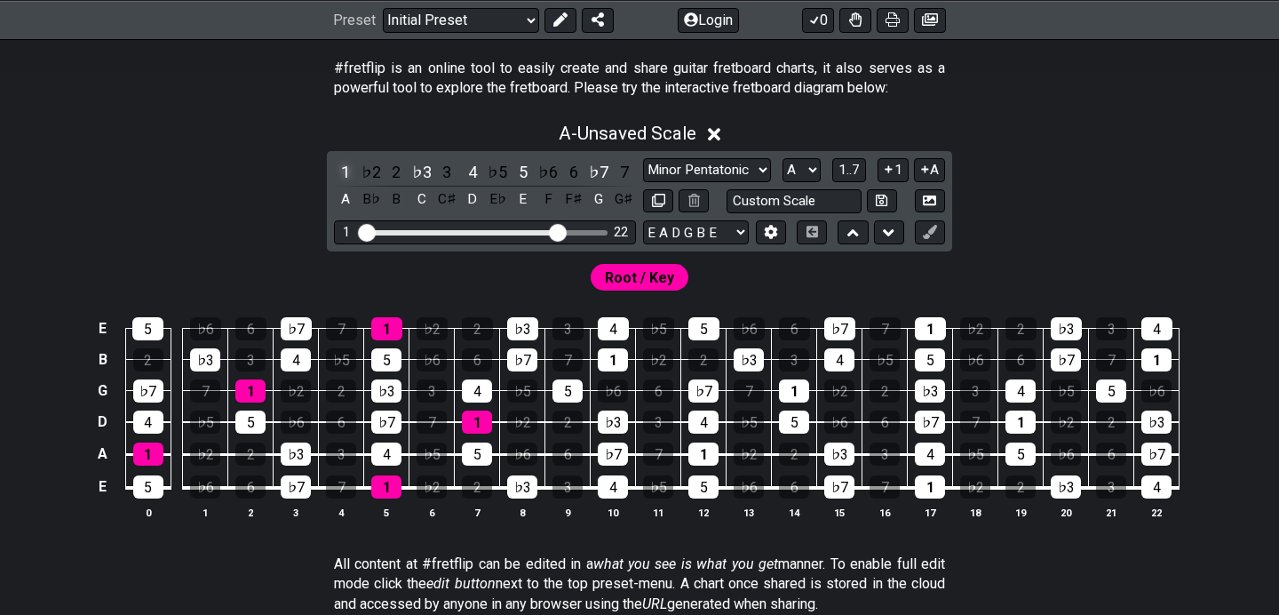
click at [349, 176] on div "1" at bounding box center [345, 172] width 23 height 24
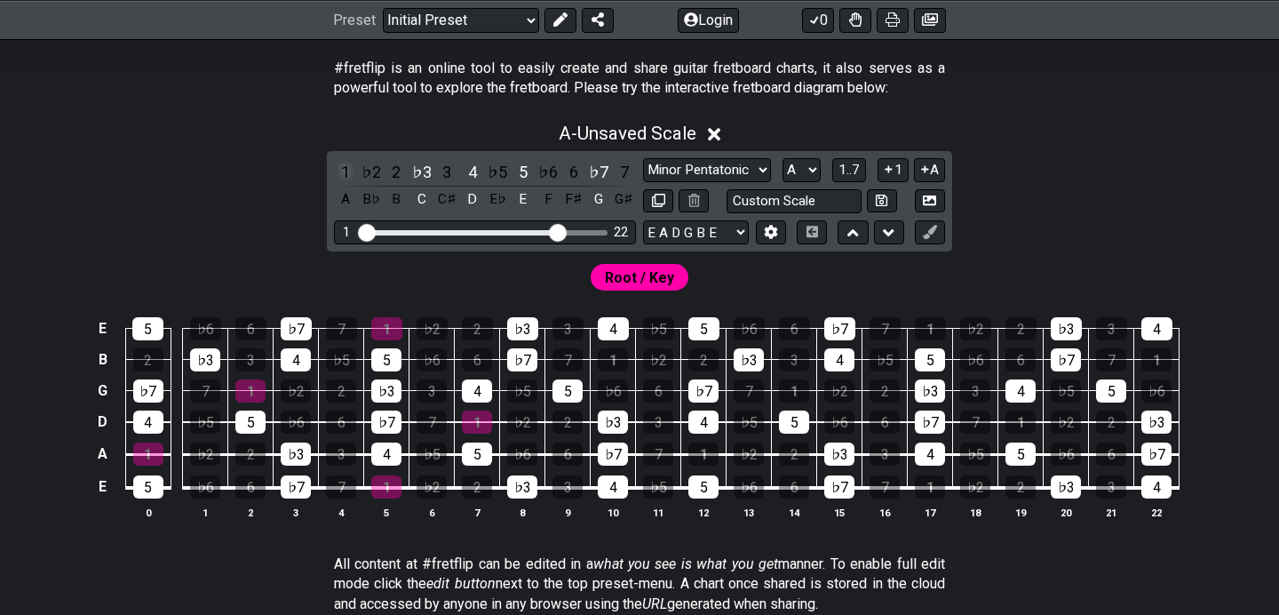
click at [349, 176] on div "1" at bounding box center [345, 172] width 23 height 24
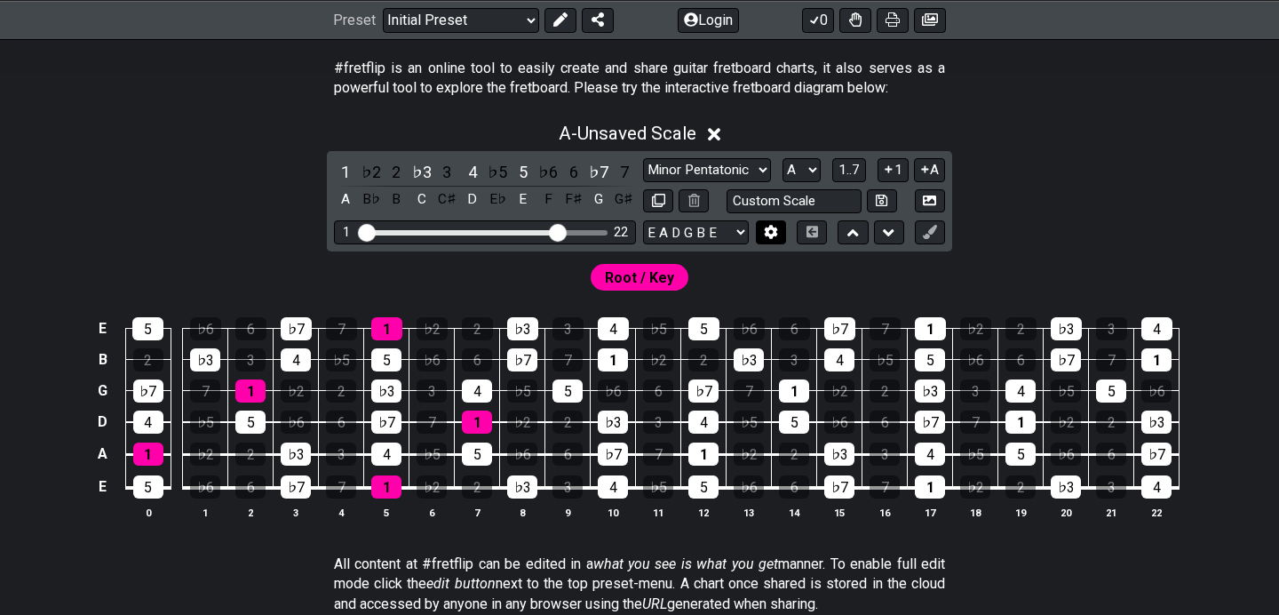
click at [774, 230] on icon at bounding box center [771, 232] width 12 height 13
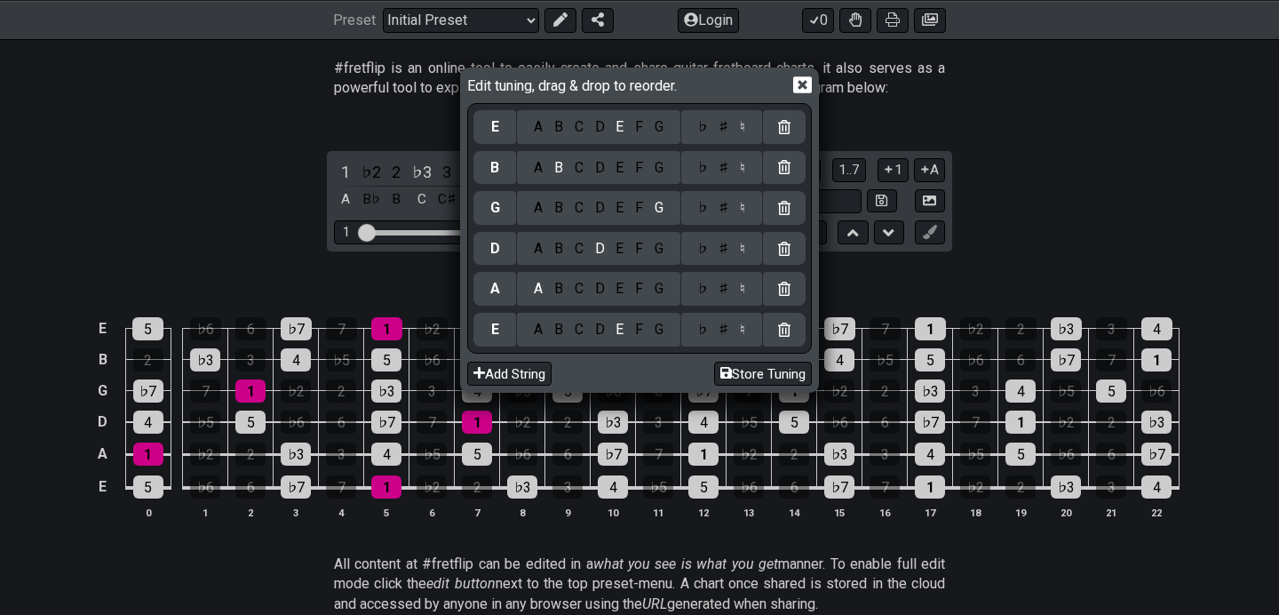
click at [1100, 242] on div "Edit tuning, drag & drop to reorder. E A B C D E F G ♭ ♯ ♮ B A B C D E F G ♭ ♯ …" at bounding box center [639, 307] width 1279 height 615
click at [798, 92] on icon at bounding box center [802, 84] width 19 height 17
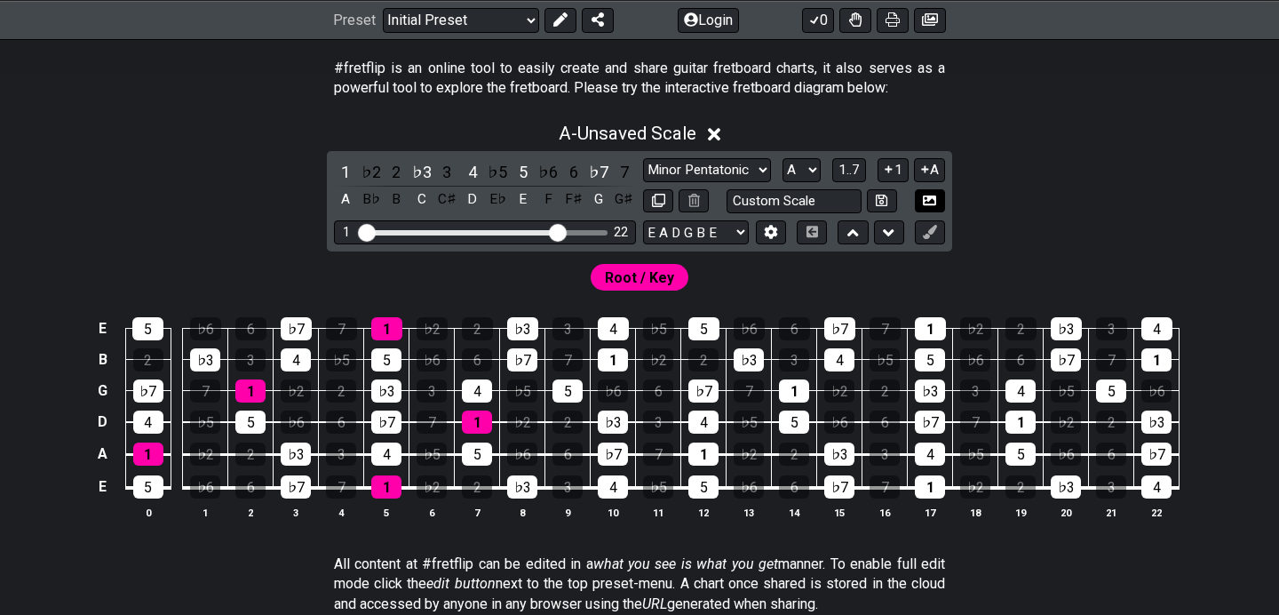
click at [931, 197] on icon at bounding box center [929, 200] width 13 height 10
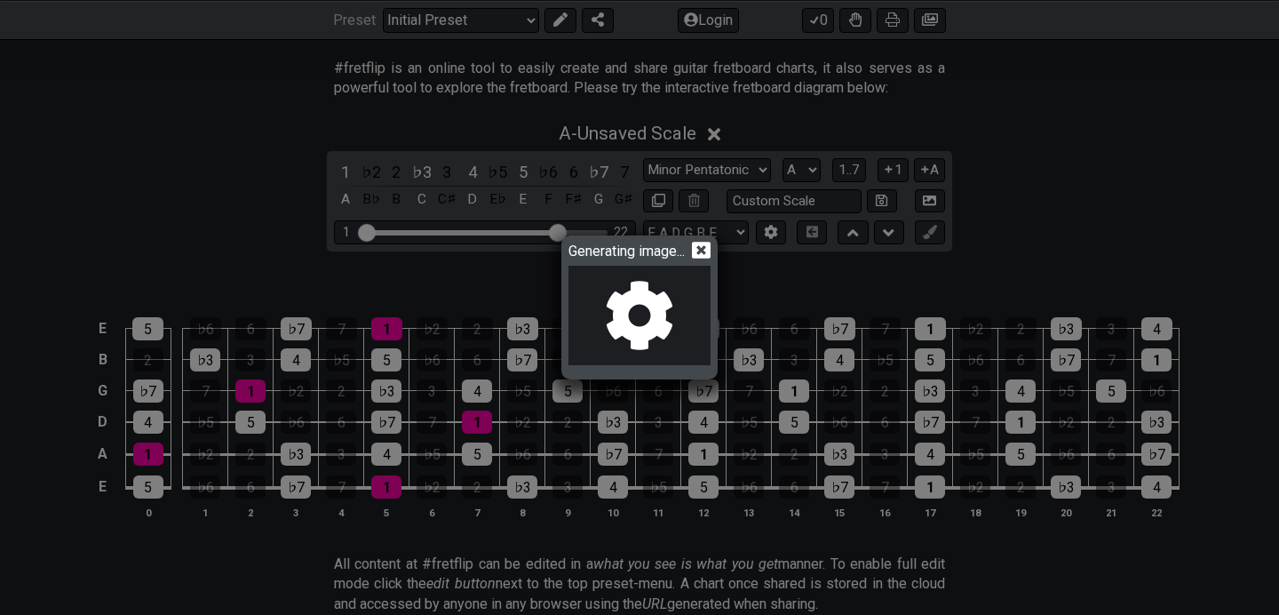
click at [704, 250] on icon at bounding box center [701, 250] width 19 height 19
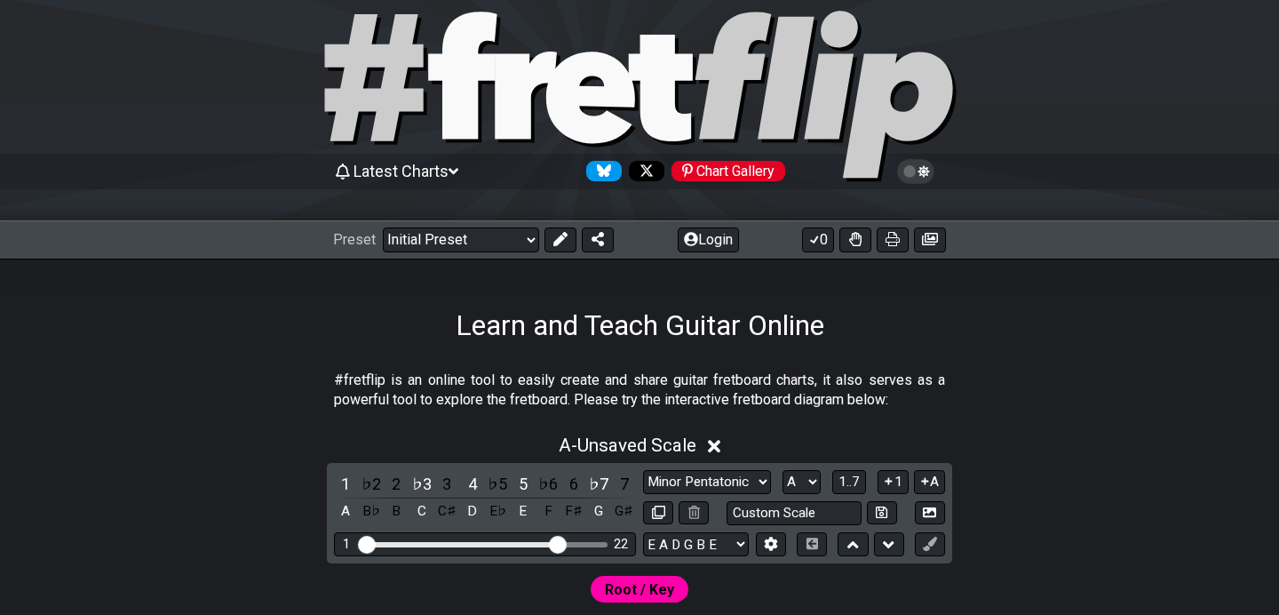
scroll to position [0, 0]
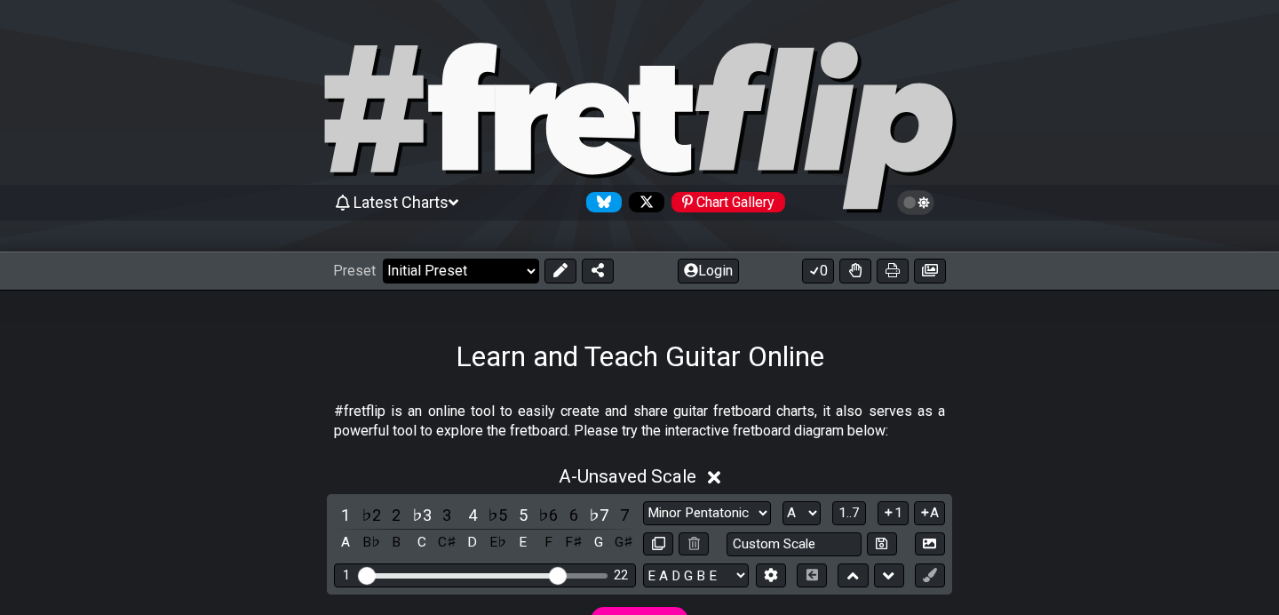
click at [504, 272] on select "Welcome to #fretflip! Initial Preset Custom Preset Minor Pentatonic Major Penta…" at bounding box center [461, 270] width 156 height 25
select select "/welcome"
click at [383, 258] on select "Welcome to #fretflip! Initial Preset Custom Preset Minor Pentatonic Major Penta…" at bounding box center [461, 270] width 156 height 25
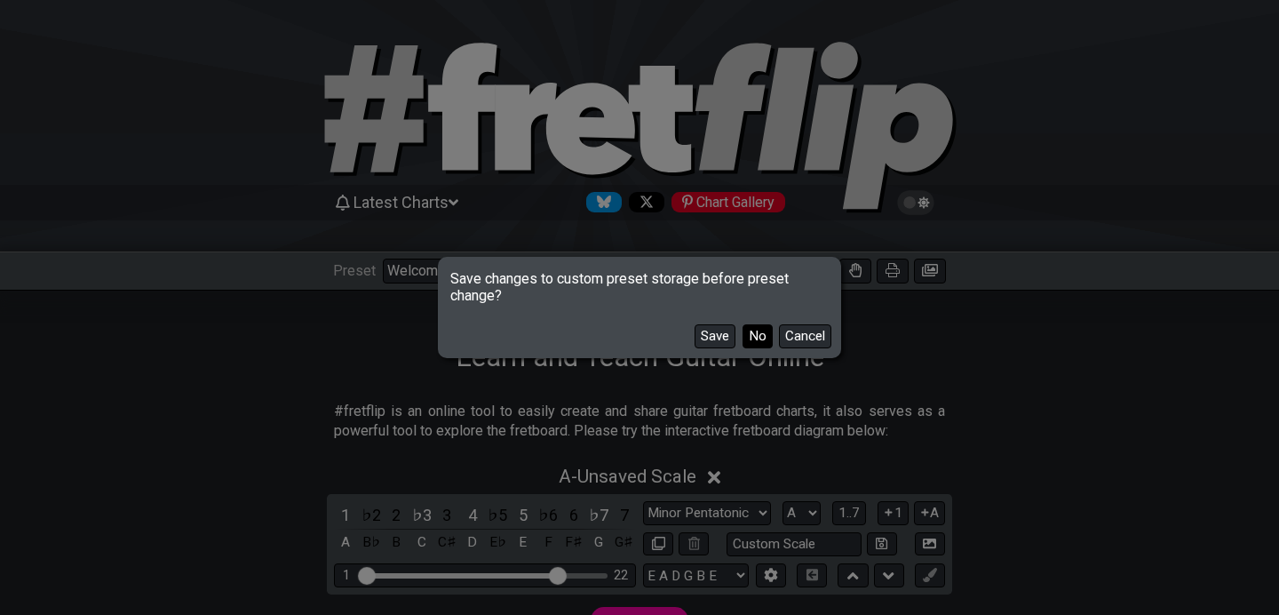
click at [753, 337] on button "No" at bounding box center [758, 336] width 30 height 24
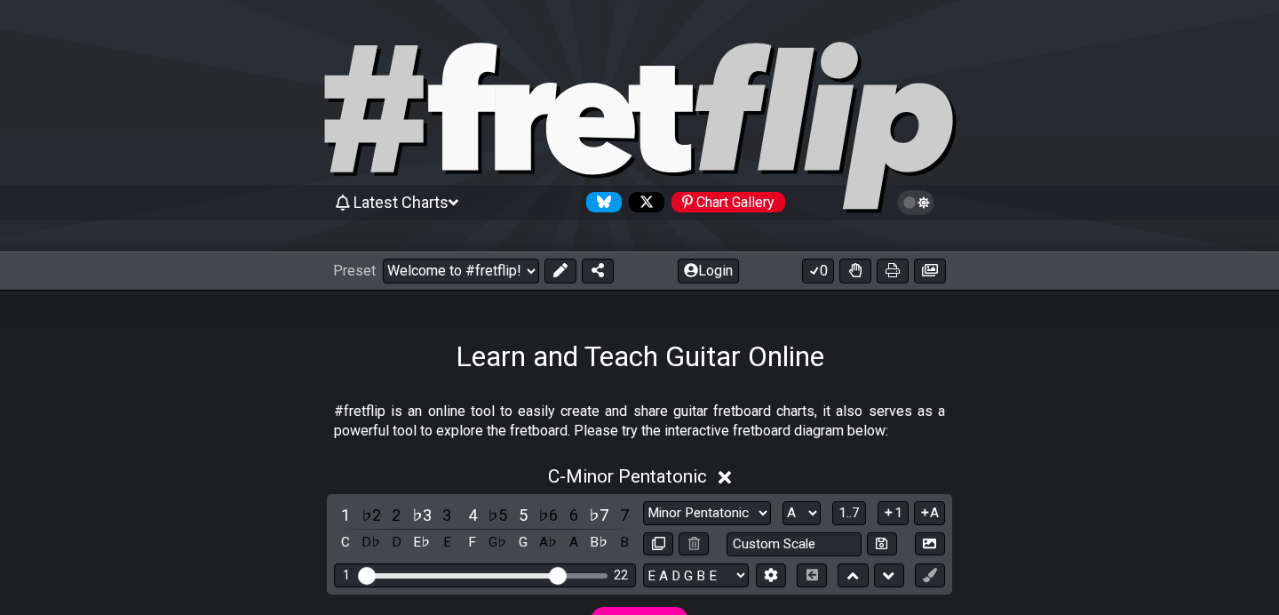
select select "C"
click at [457, 279] on select "Welcome to #fretflip! Initial Preset Custom Preset Minor Pentatonic Major Penta…" at bounding box center [461, 270] width 156 height 25
click at [383, 258] on select "Welcome to #fretflip! Initial Preset Custom Preset Minor Pentatonic Major Penta…" at bounding box center [461, 270] width 156 height 25
click at [512, 274] on select "Welcome to #fretflip! Initial Preset Custom Preset Minor Pentatonic Major Penta…" at bounding box center [461, 270] width 156 height 25
click at [383, 258] on select "Welcome to #fretflip! Initial Preset Custom Preset Minor Pentatonic Major Penta…" at bounding box center [461, 270] width 156 height 25
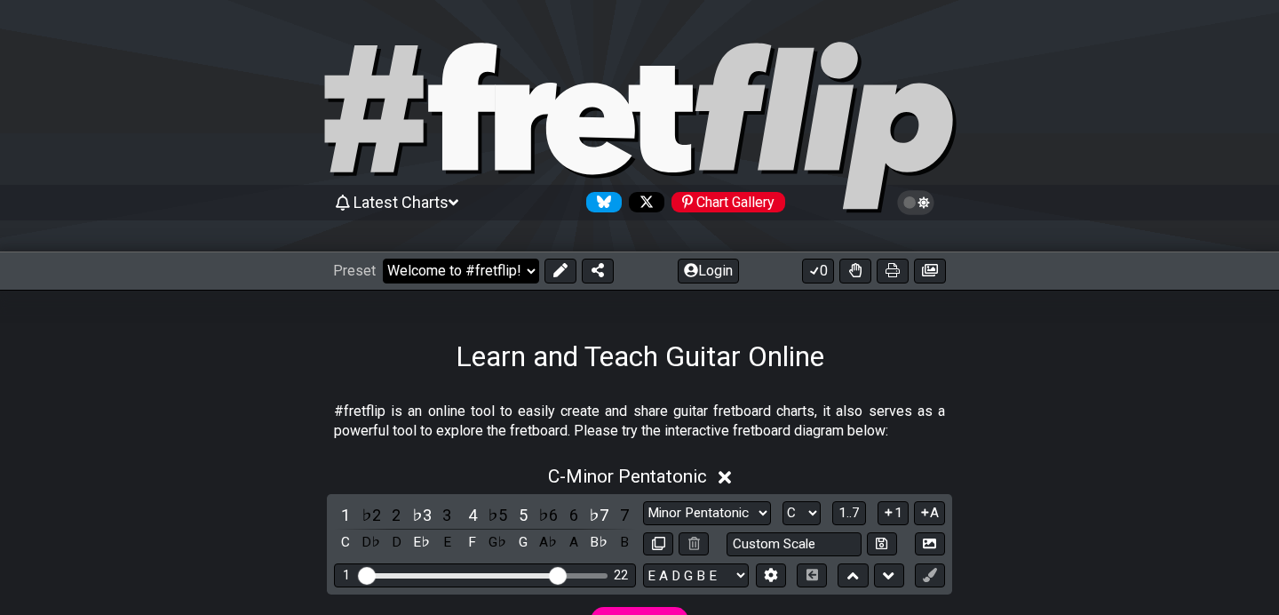
select select "/minor-pentatonic"
select select "C"
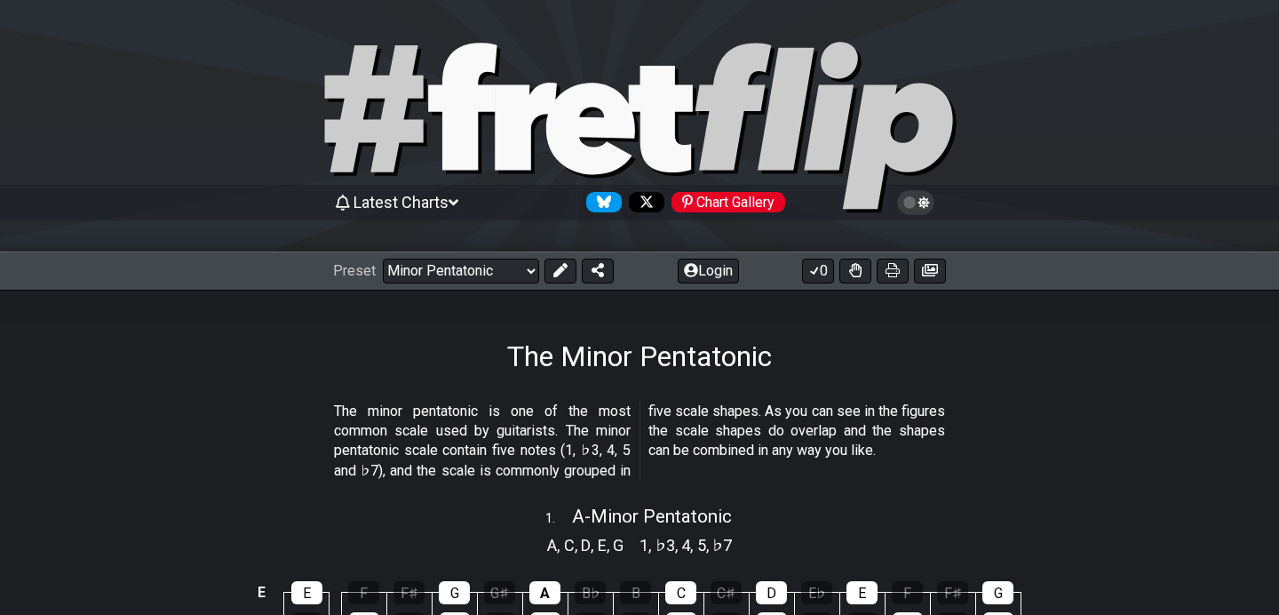
click at [462, 137] on icon at bounding box center [462, 106] width 68 height 127
select select "/welcome"
select select "C"
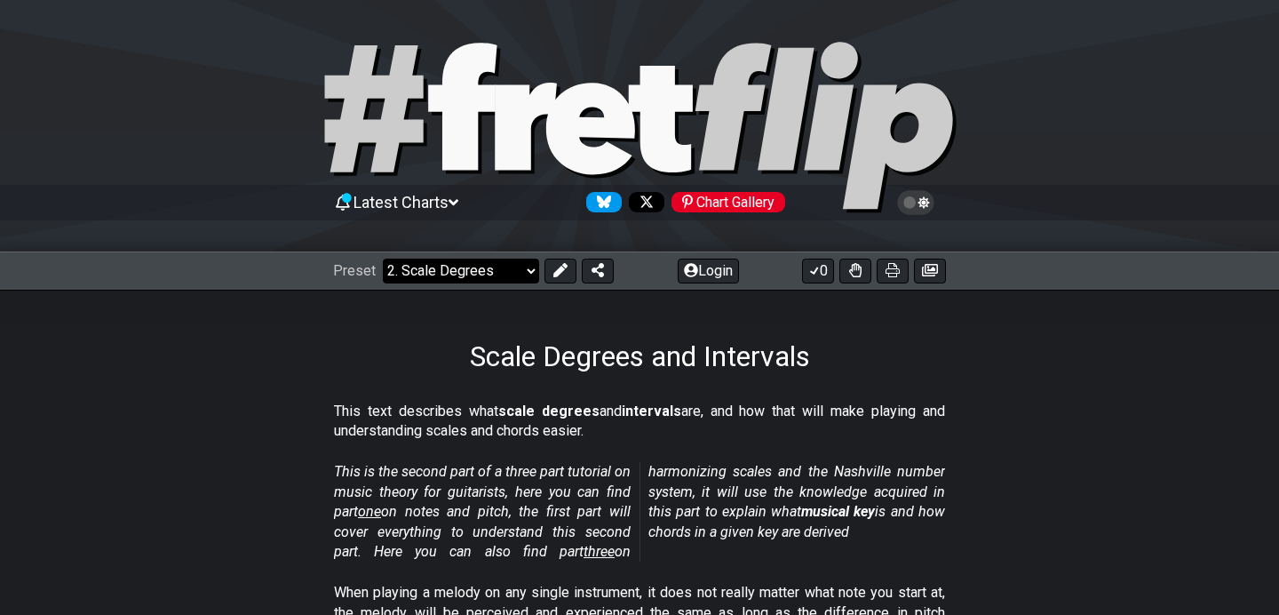
click at [519, 265] on select "Welcome to #fretflip! Initial Preset Custom Preset Minor Pentatonic Major Penta…" at bounding box center [461, 270] width 156 height 25
